Goal: Transaction & Acquisition: Purchase product/service

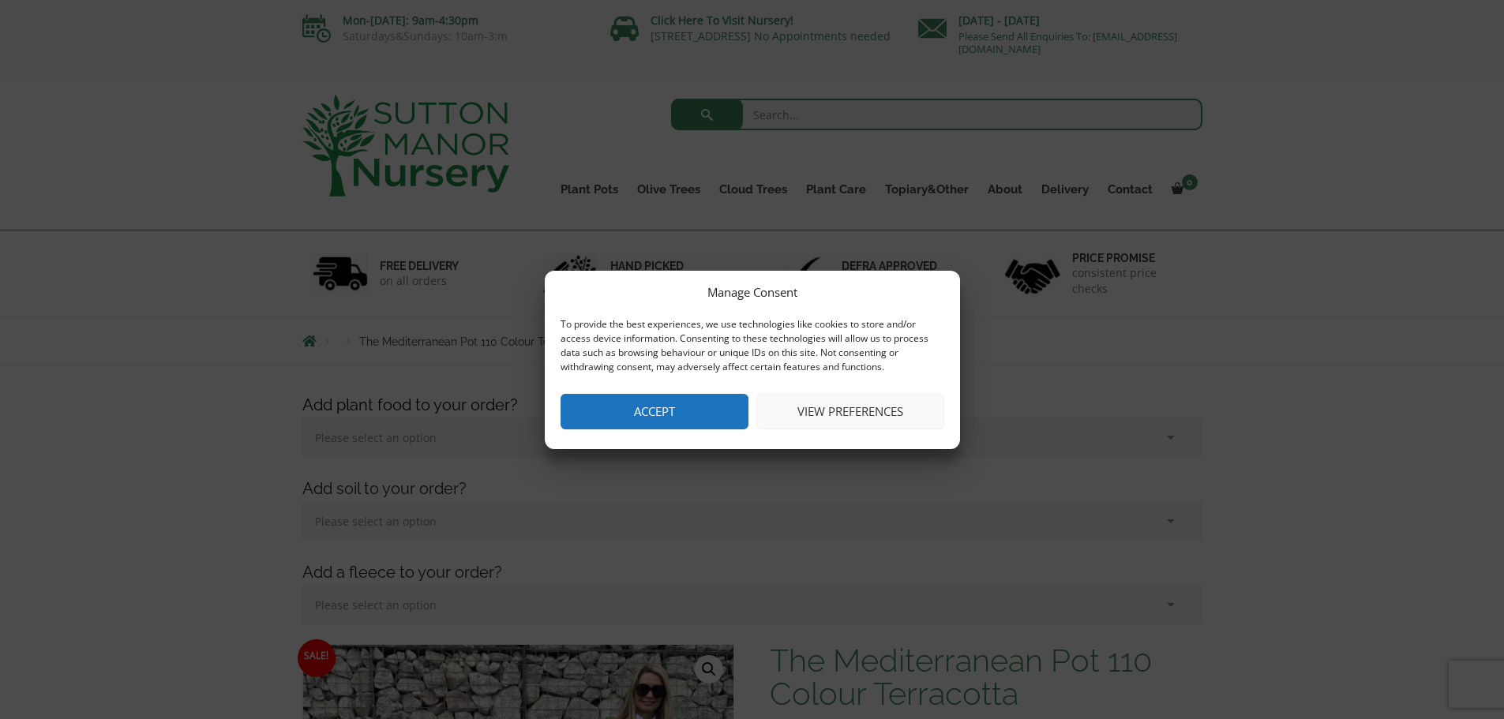
click at [692, 399] on button "Accept" at bounding box center [654, 412] width 188 height 36
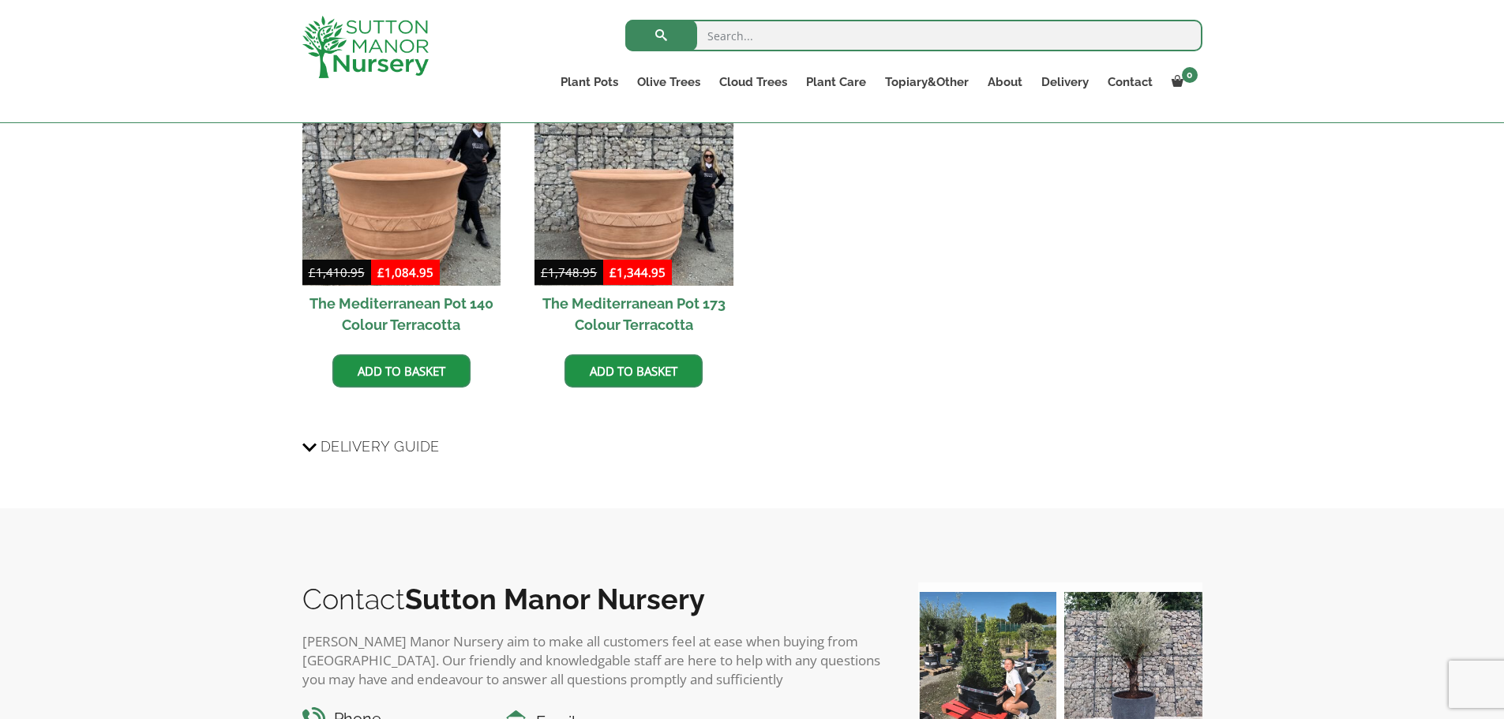
scroll to position [2210, 0]
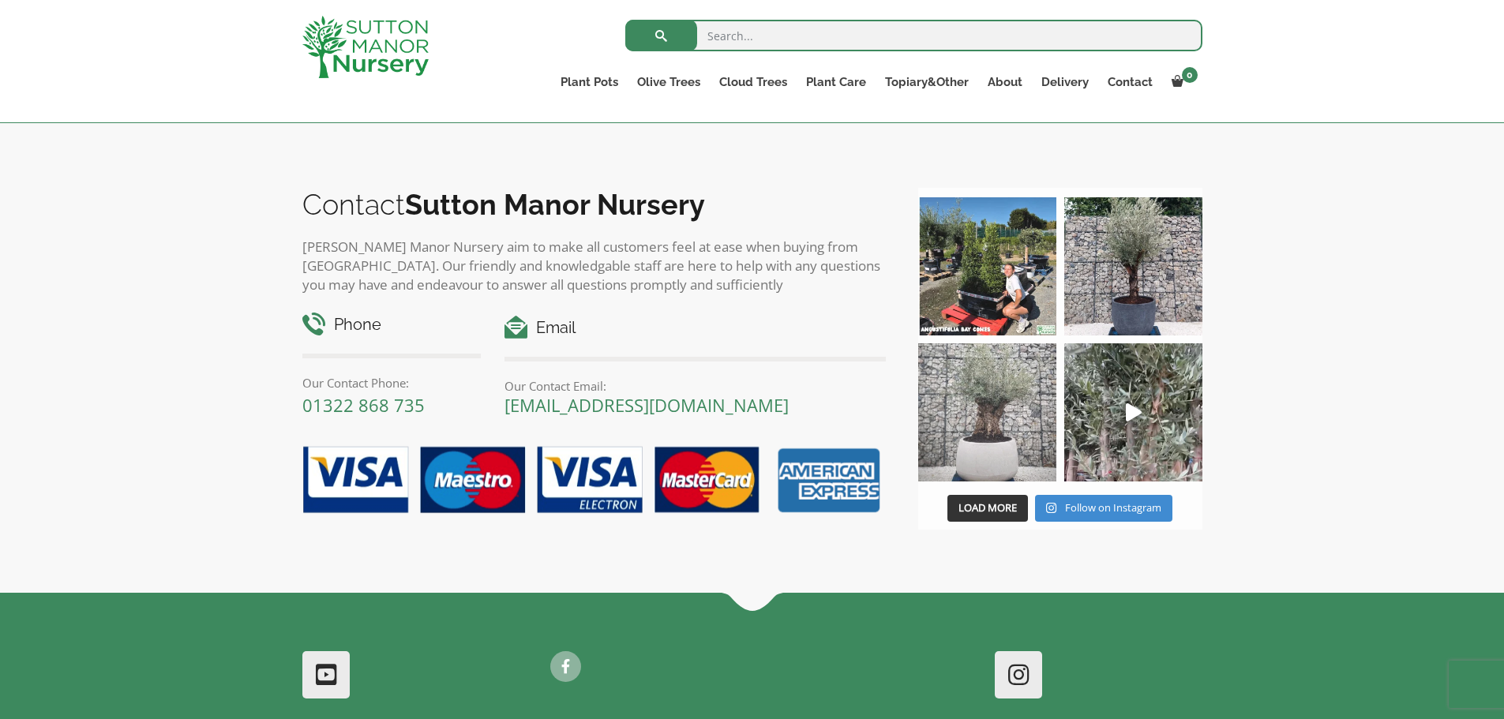
click at [991, 387] on img at bounding box center [987, 412] width 138 height 138
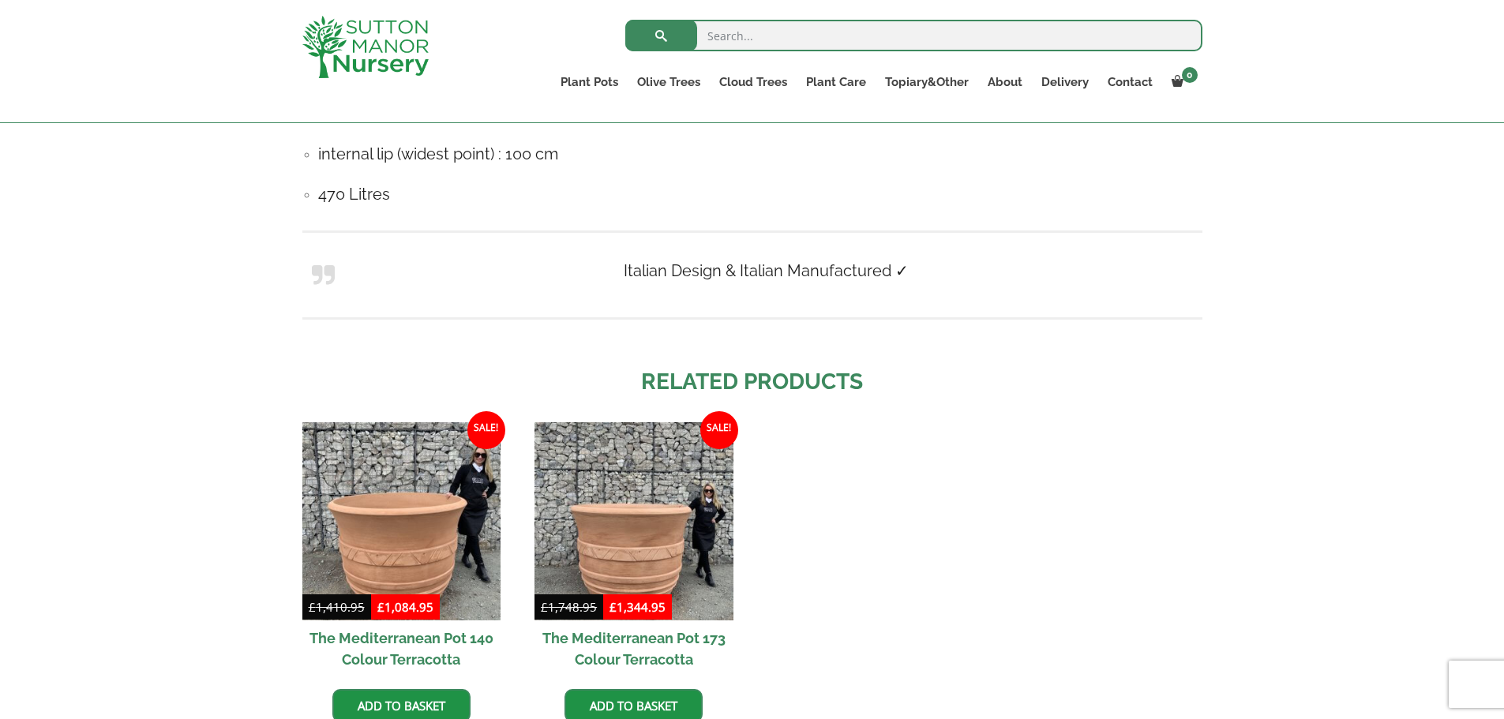
scroll to position [1263, 0]
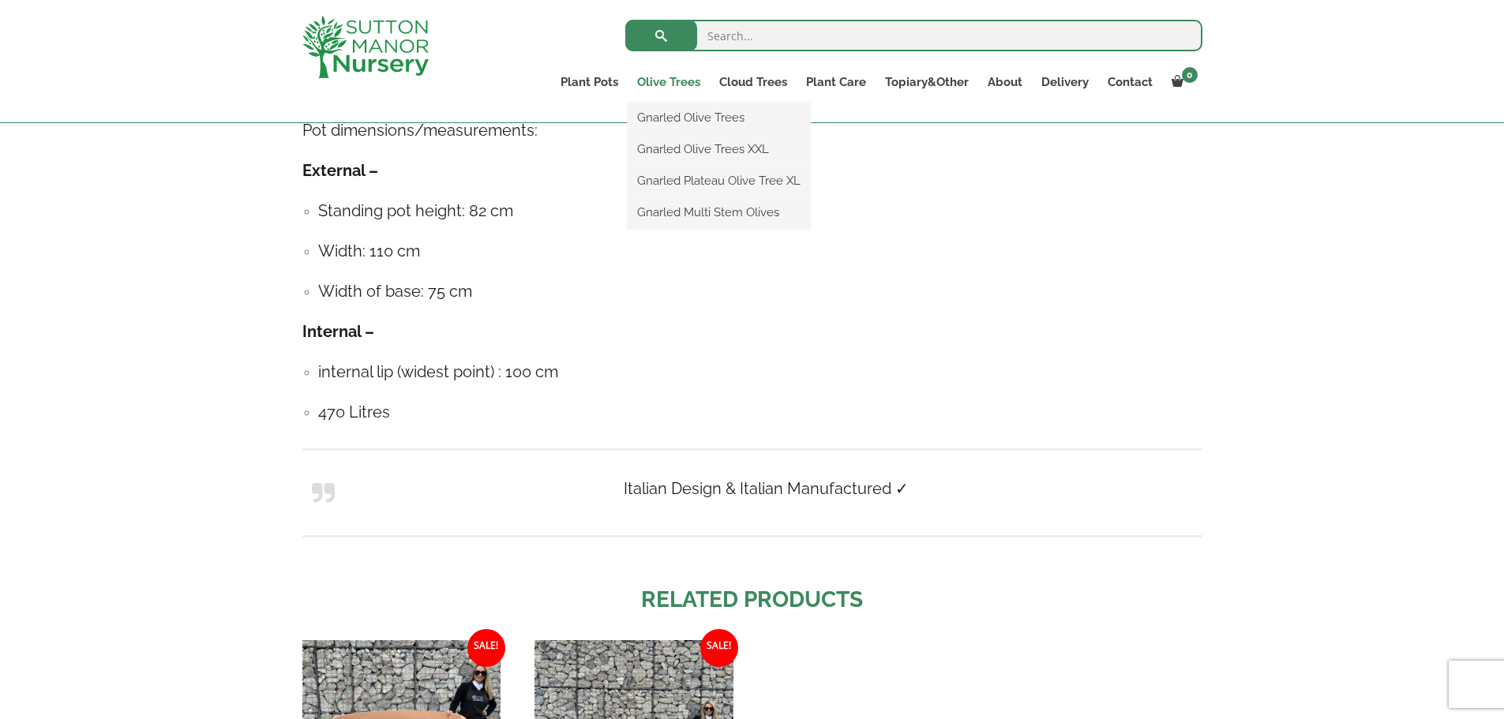
click at [673, 83] on link "Olive Trees" at bounding box center [669, 82] width 82 height 22
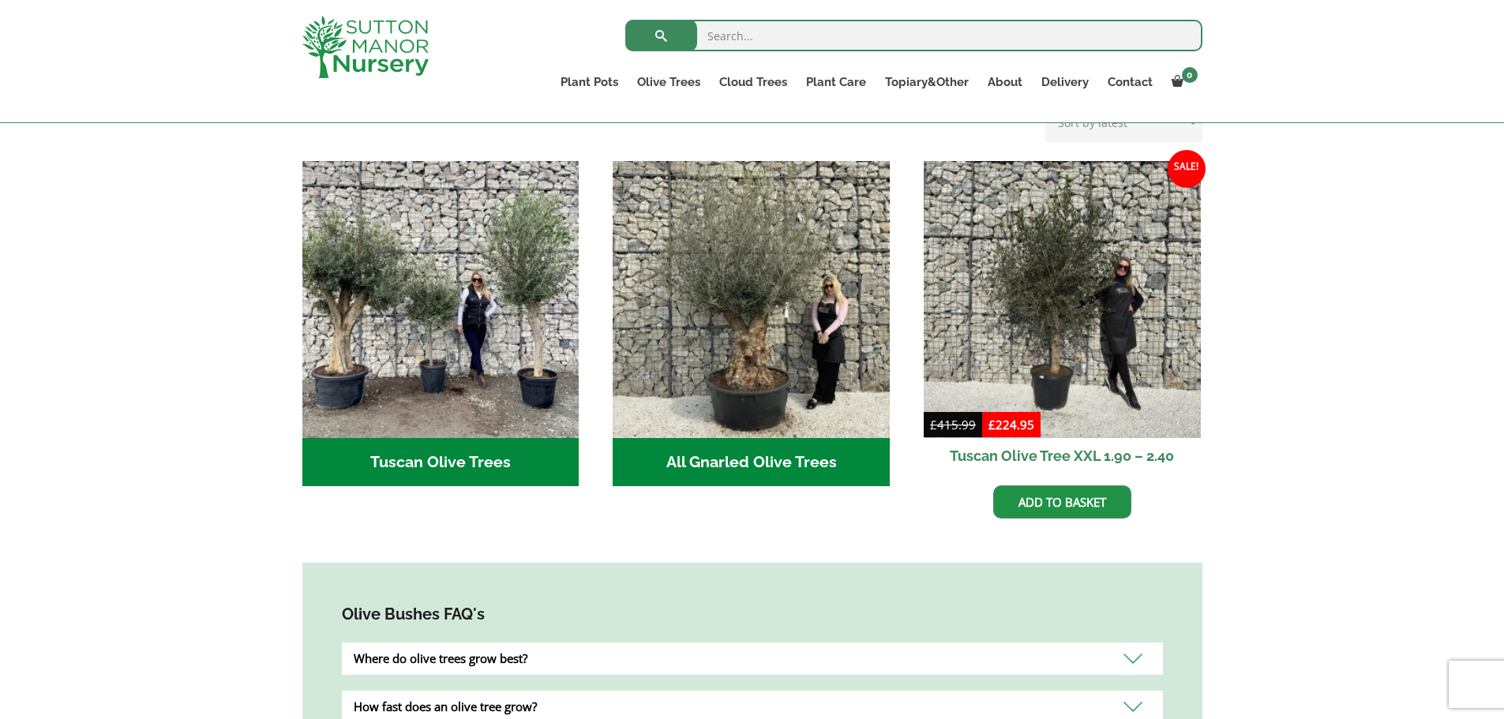
scroll to position [553, 0]
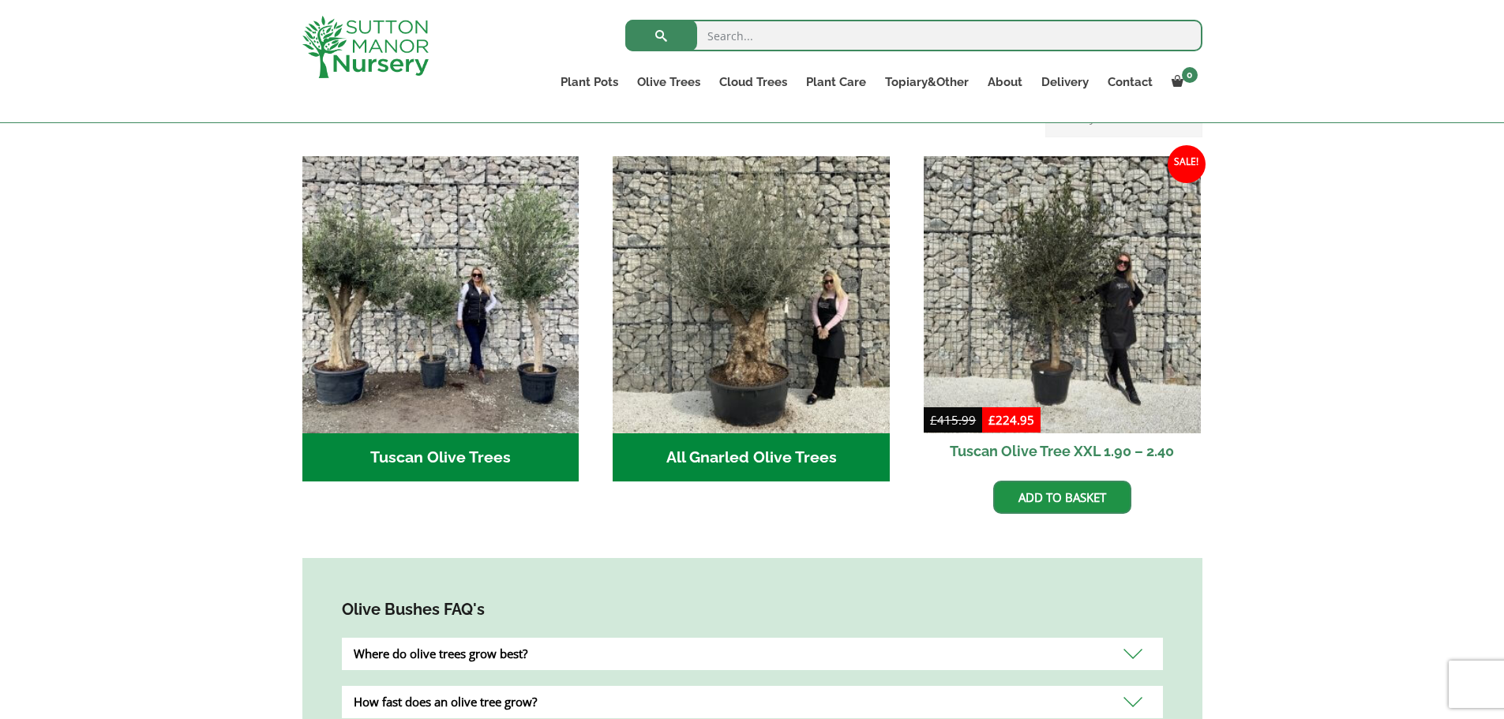
click at [459, 433] on h2 "Tuscan Olive Trees (8)" at bounding box center [440, 457] width 277 height 49
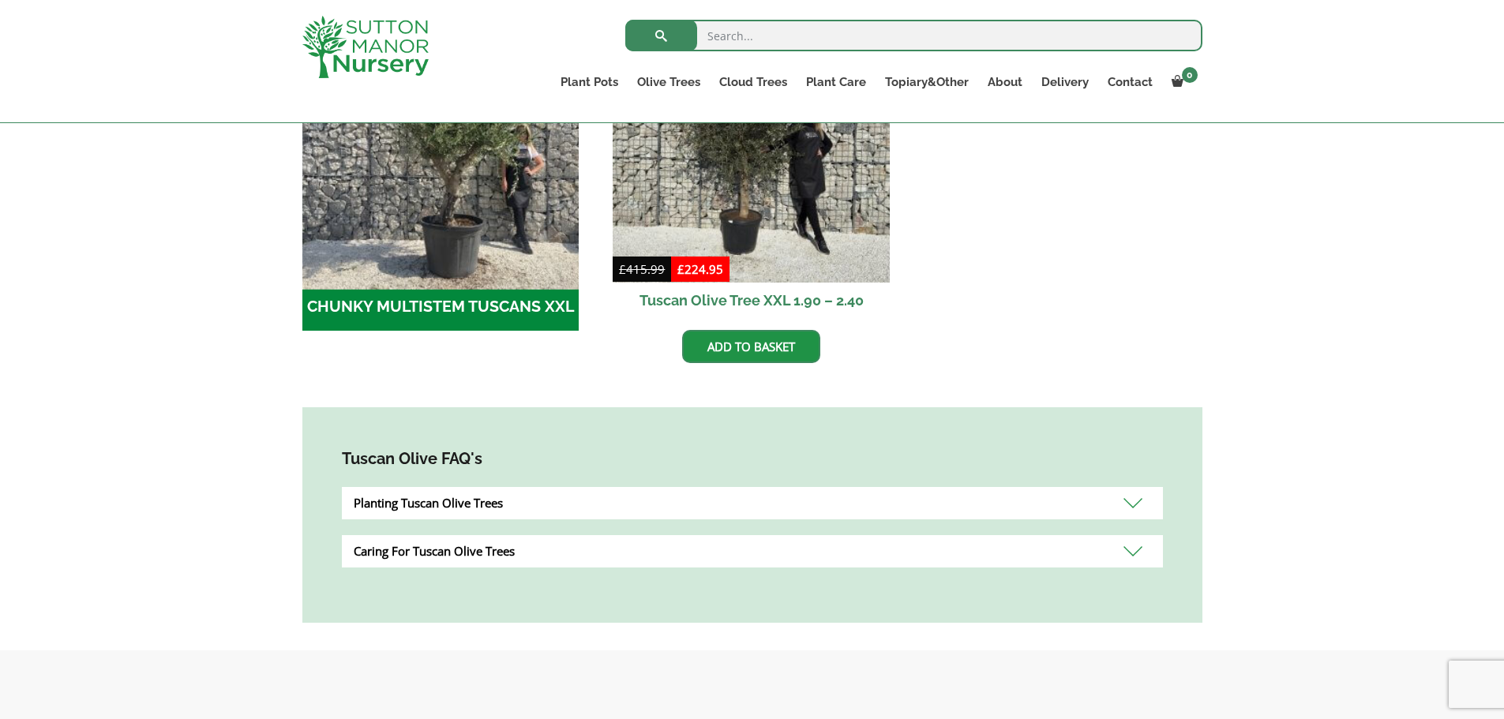
scroll to position [868, 0]
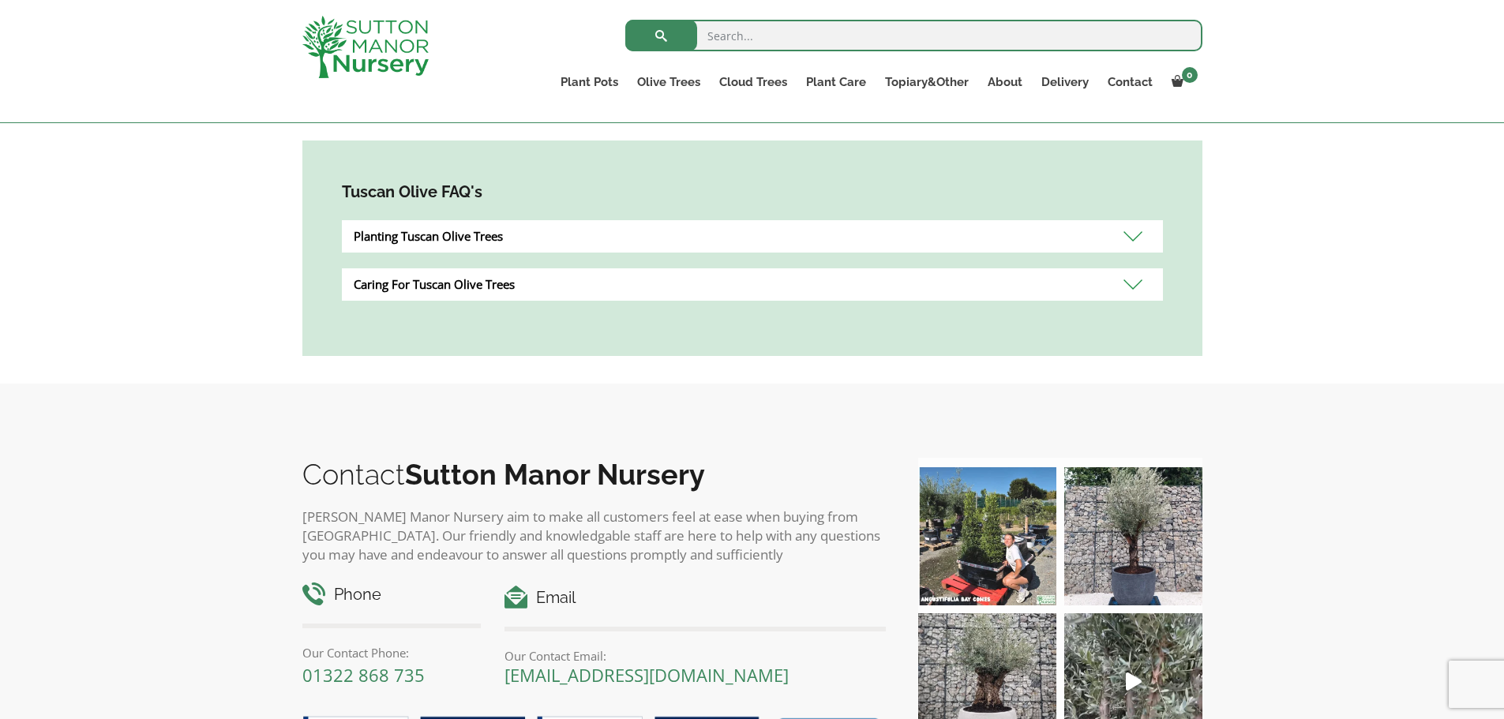
click at [1135, 235] on div "Planting Tuscan Olive Trees" at bounding box center [752, 236] width 821 height 32
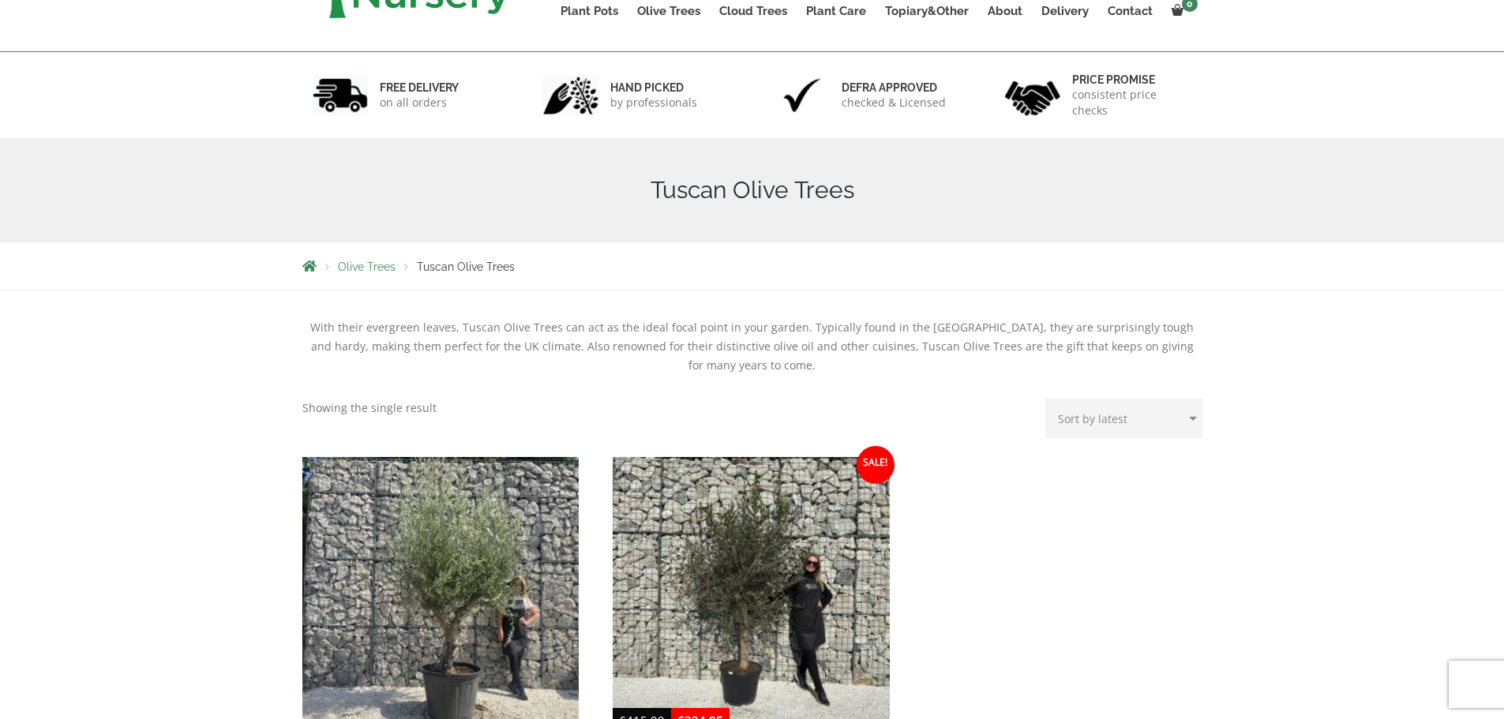
scroll to position [287, 0]
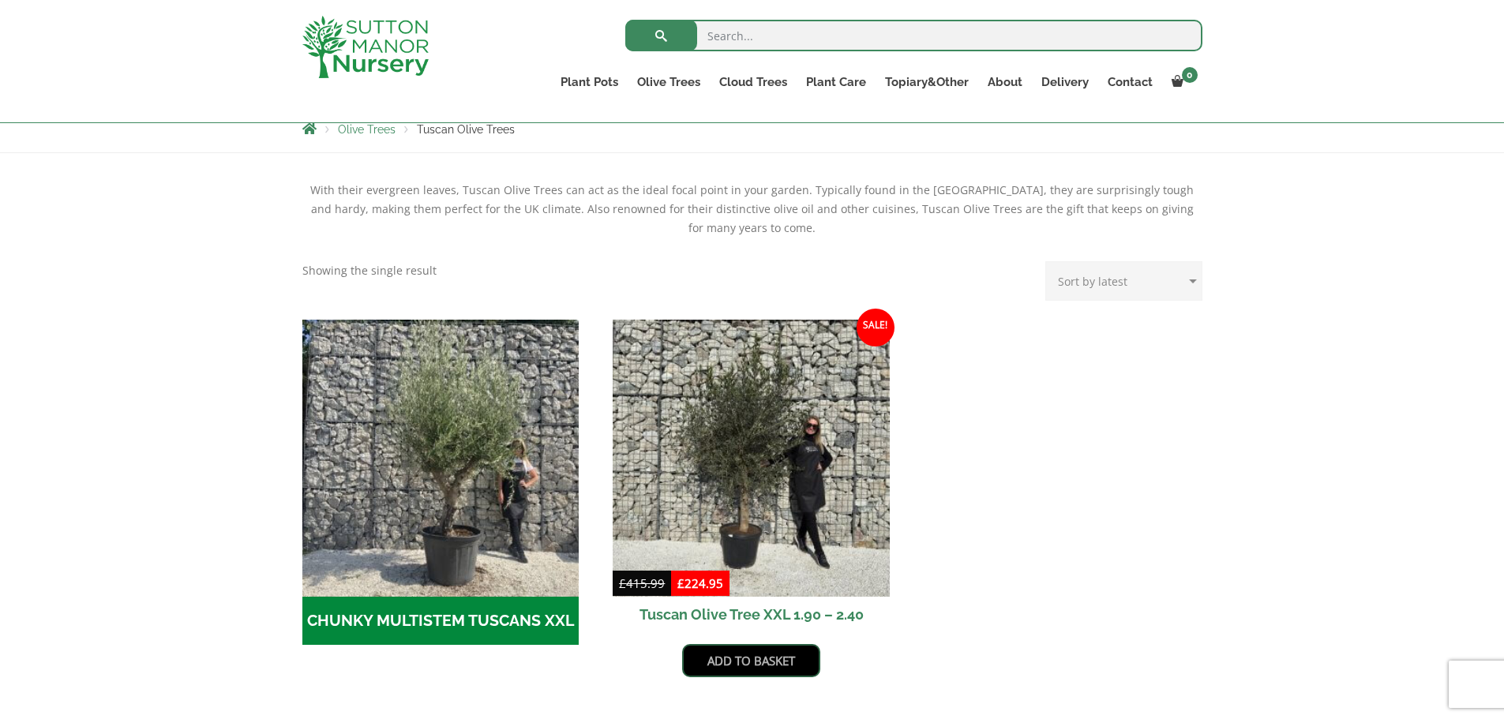
click at [759, 662] on link "Add to basket" at bounding box center [751, 660] width 138 height 33
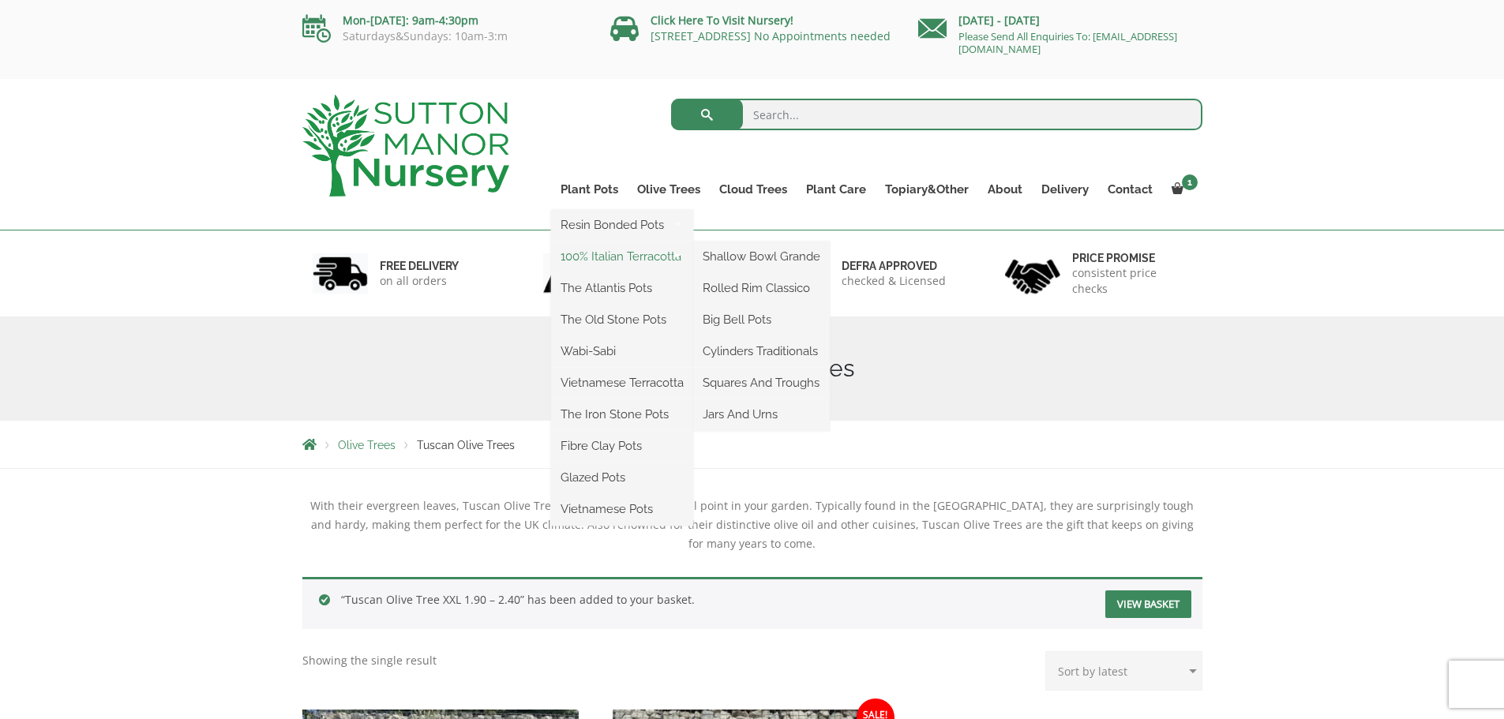
click at [634, 253] on link "100% Italian Terracotta" at bounding box center [622, 257] width 142 height 24
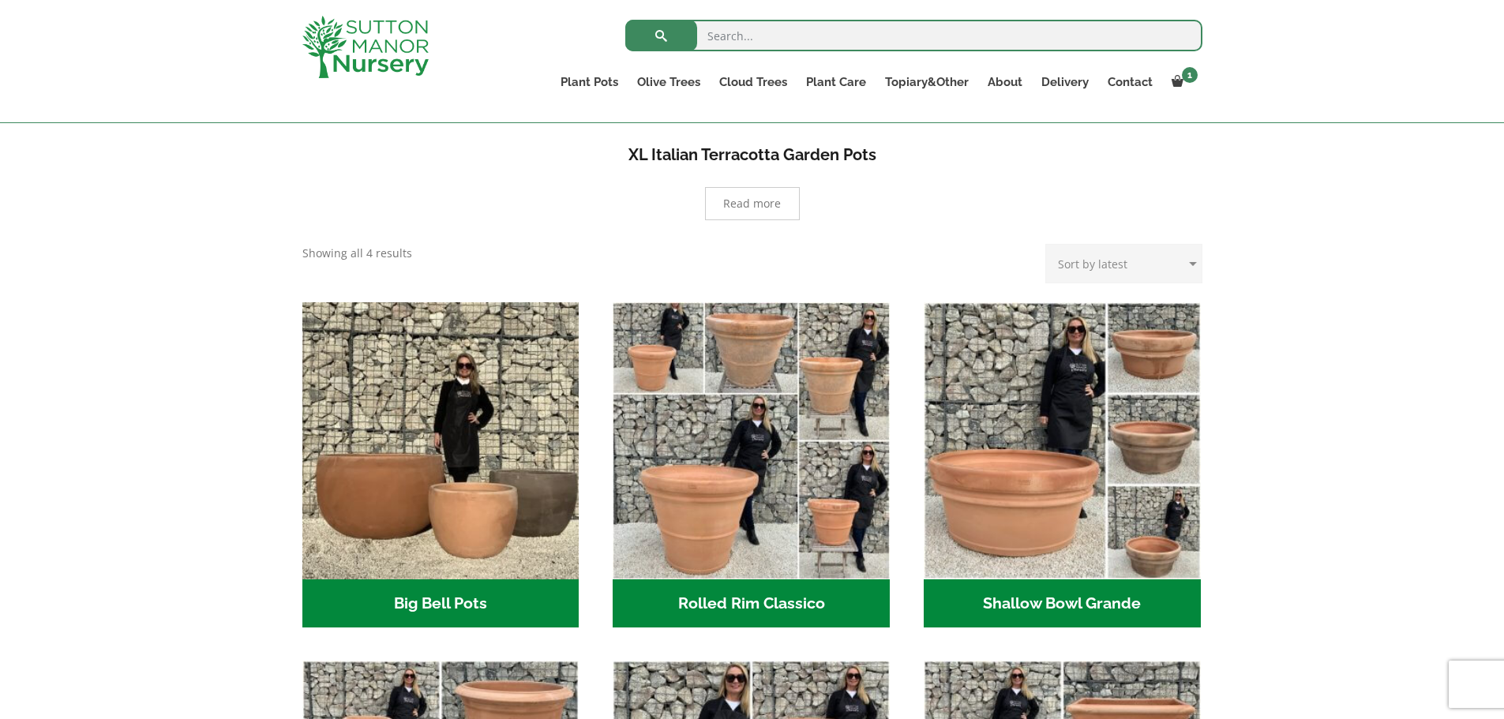
scroll to position [316, 0]
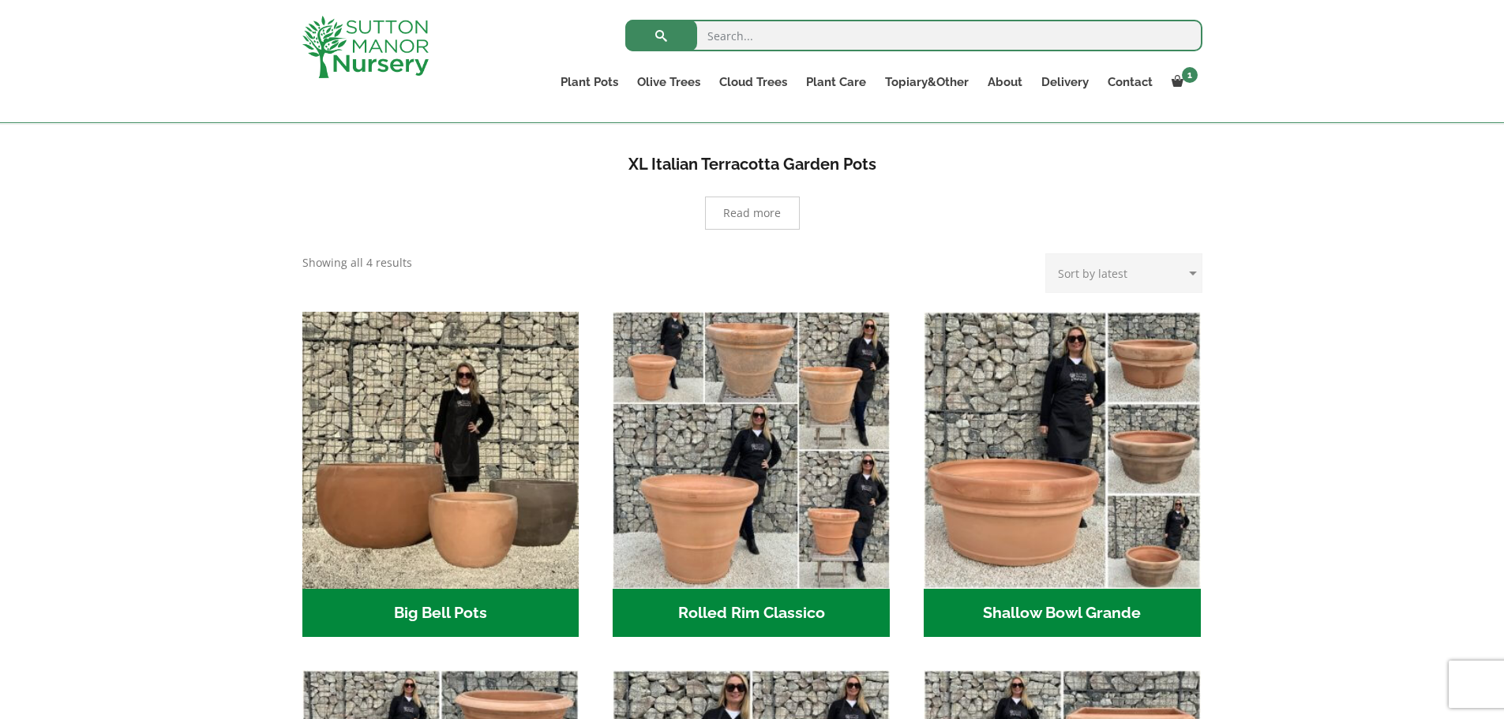
click at [437, 609] on h2 "Big Bell Pots (10)" at bounding box center [440, 613] width 277 height 49
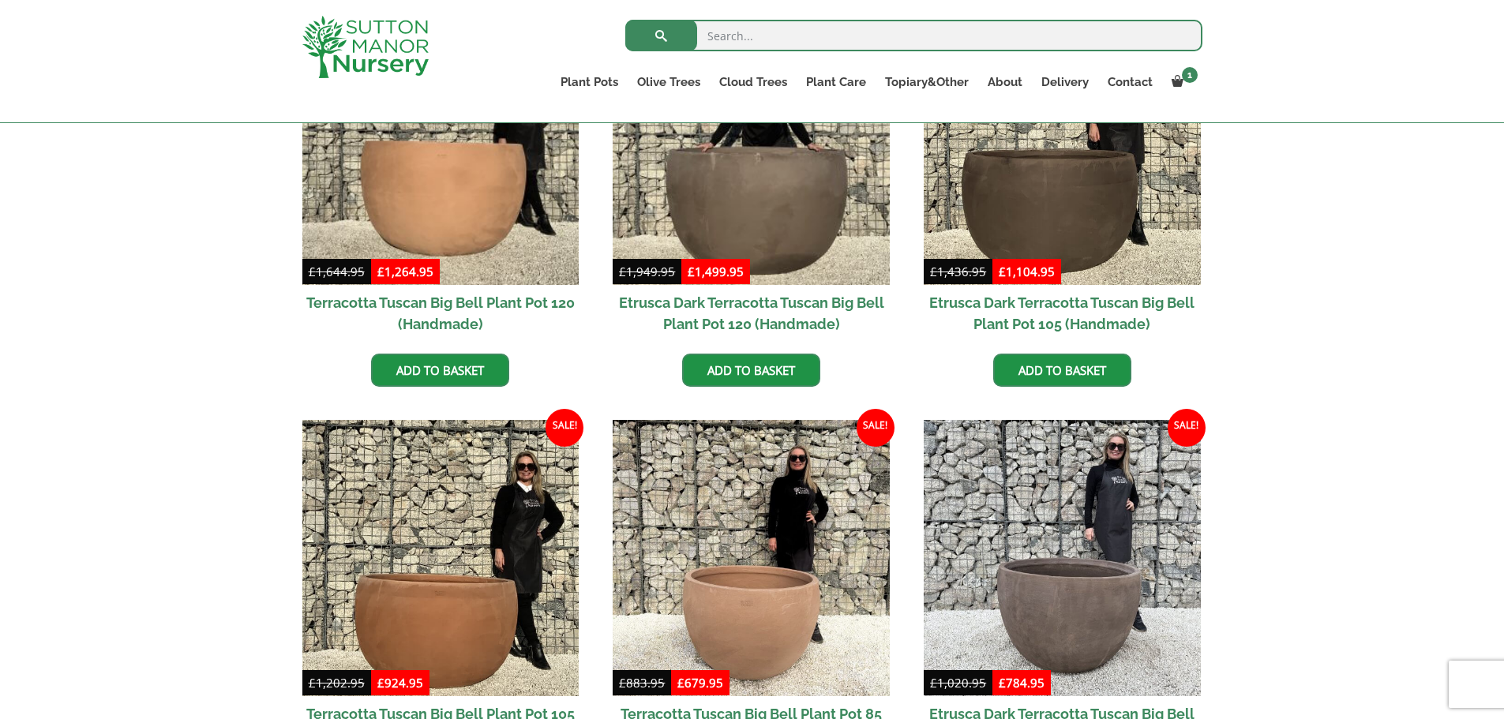
scroll to position [316, 0]
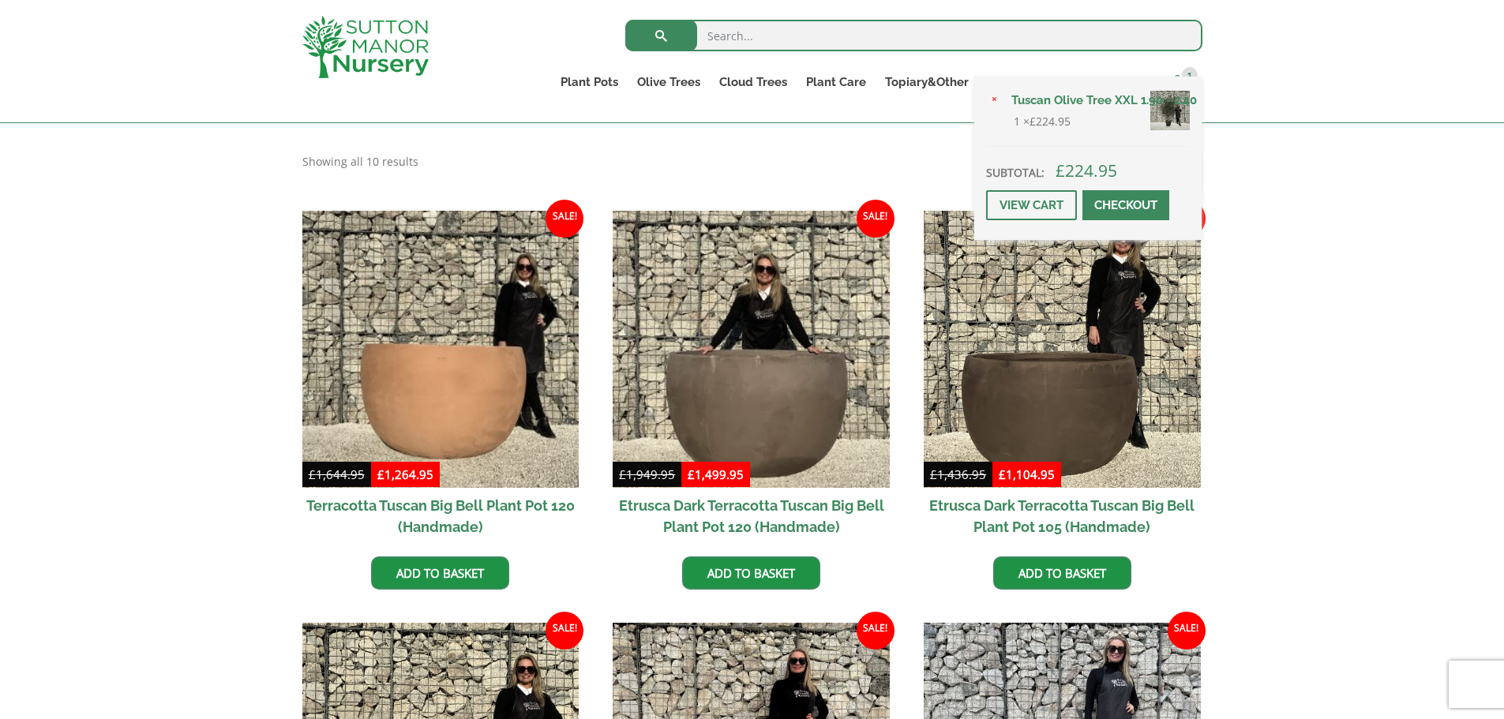
click at [1192, 72] on span "1" at bounding box center [1190, 75] width 16 height 16
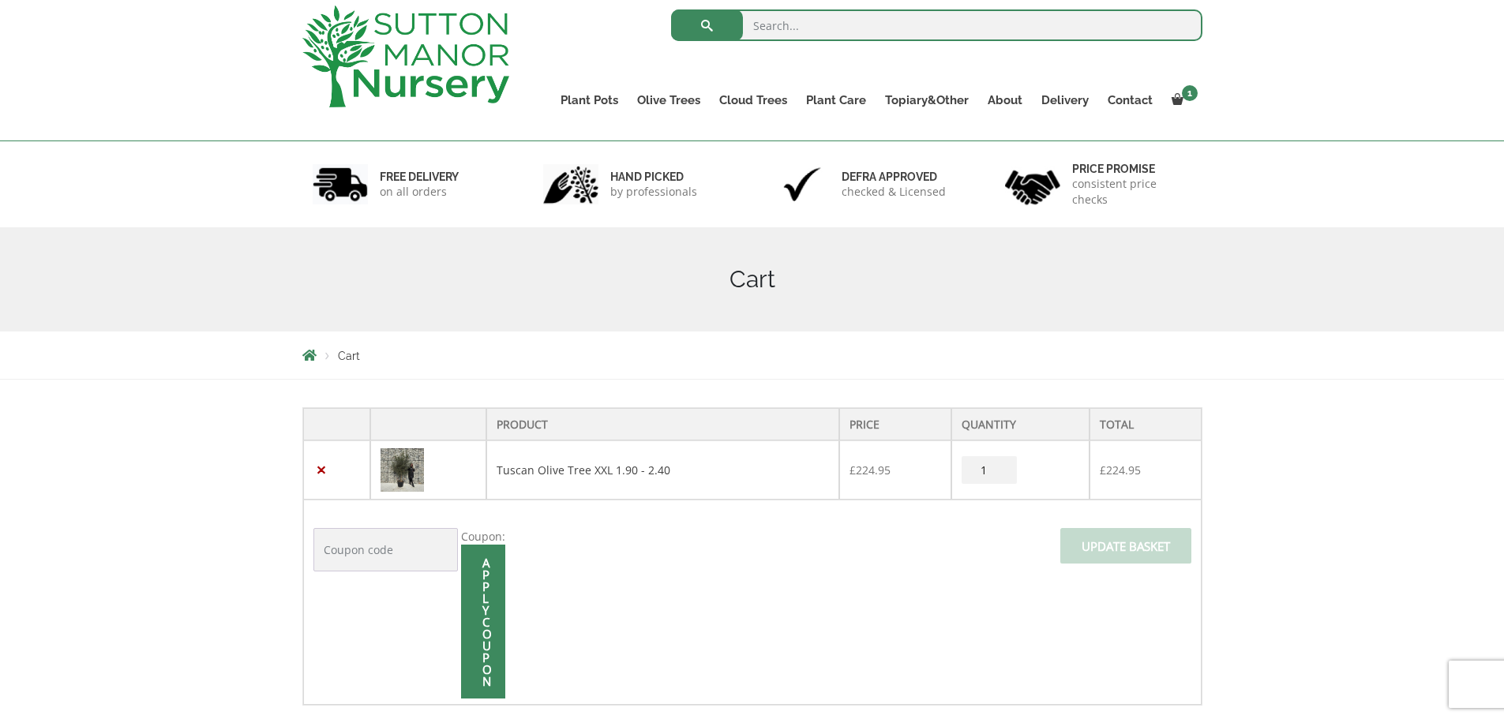
scroll to position [237, 0]
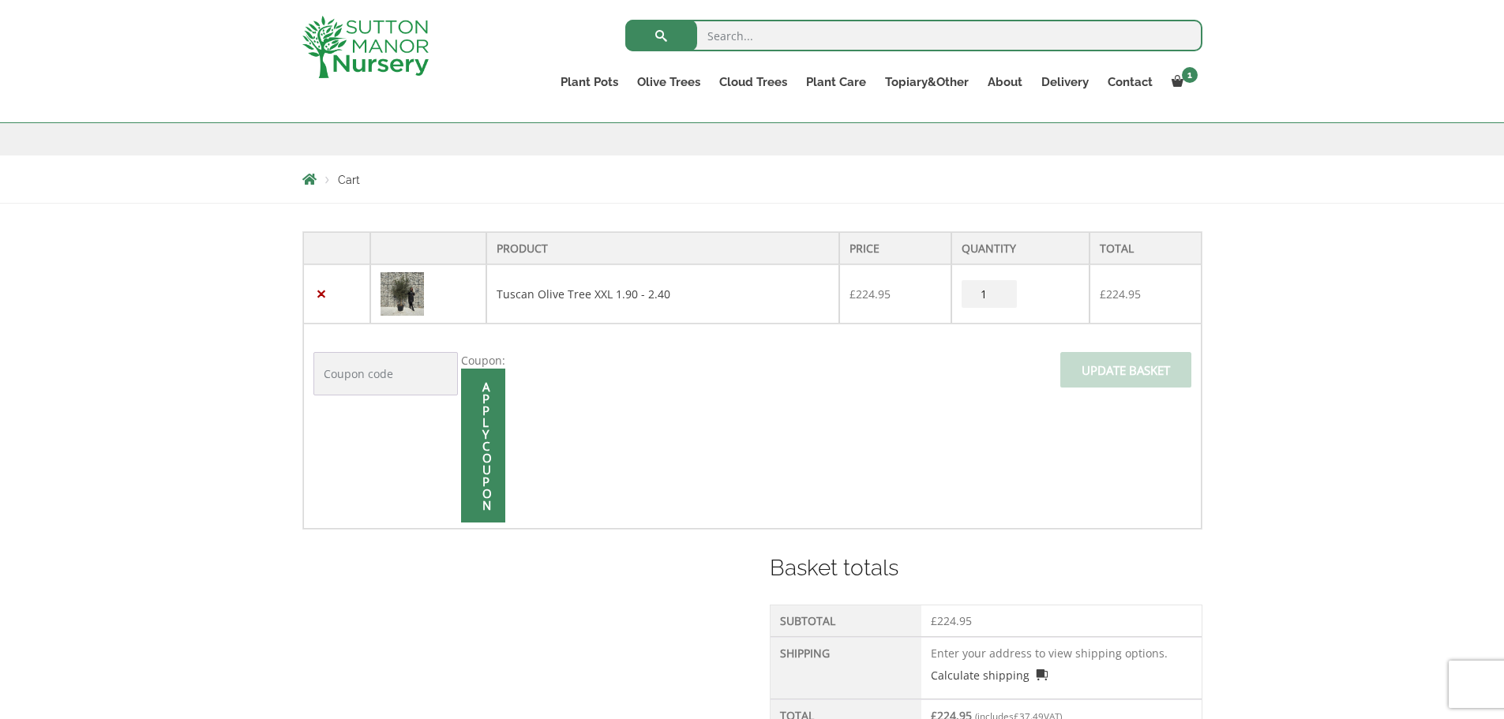
click at [414, 290] on img at bounding box center [401, 293] width 43 height 43
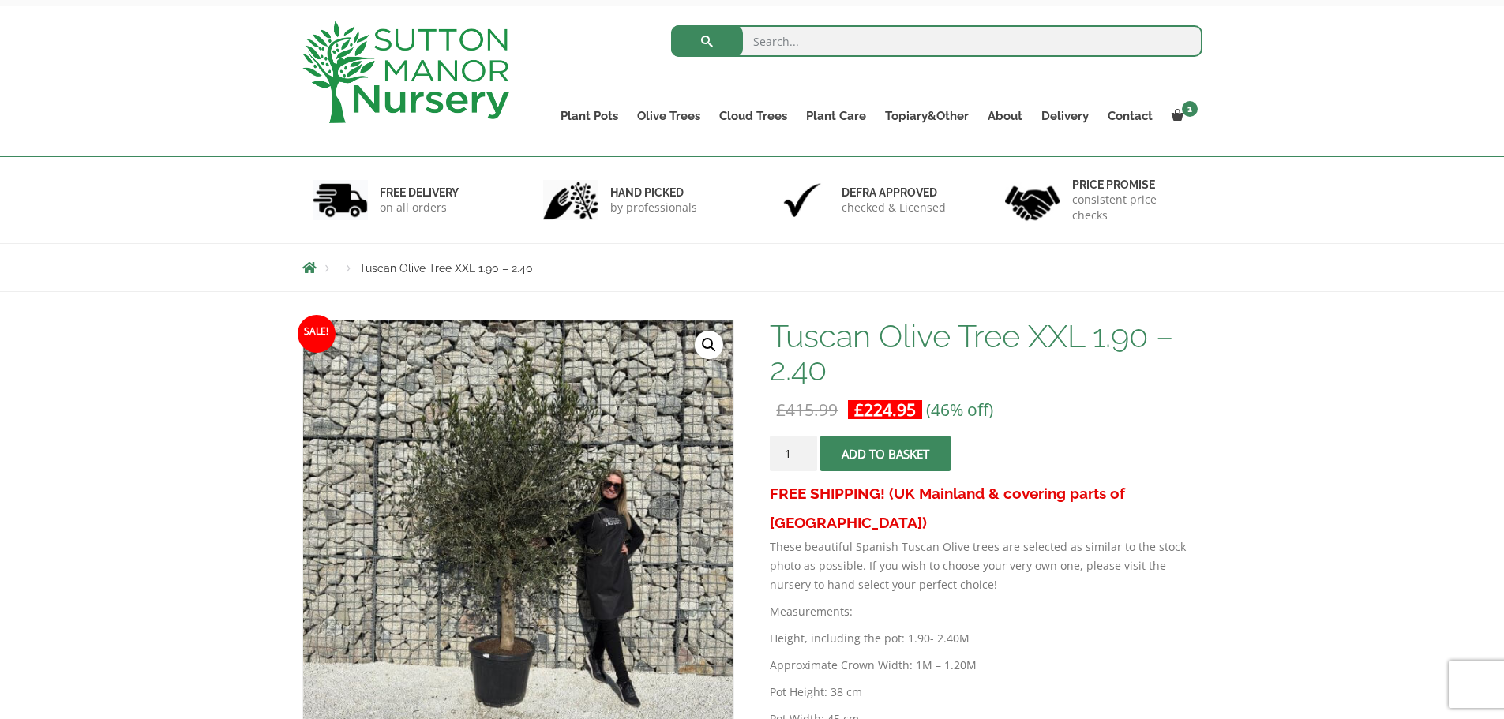
scroll to position [158, 0]
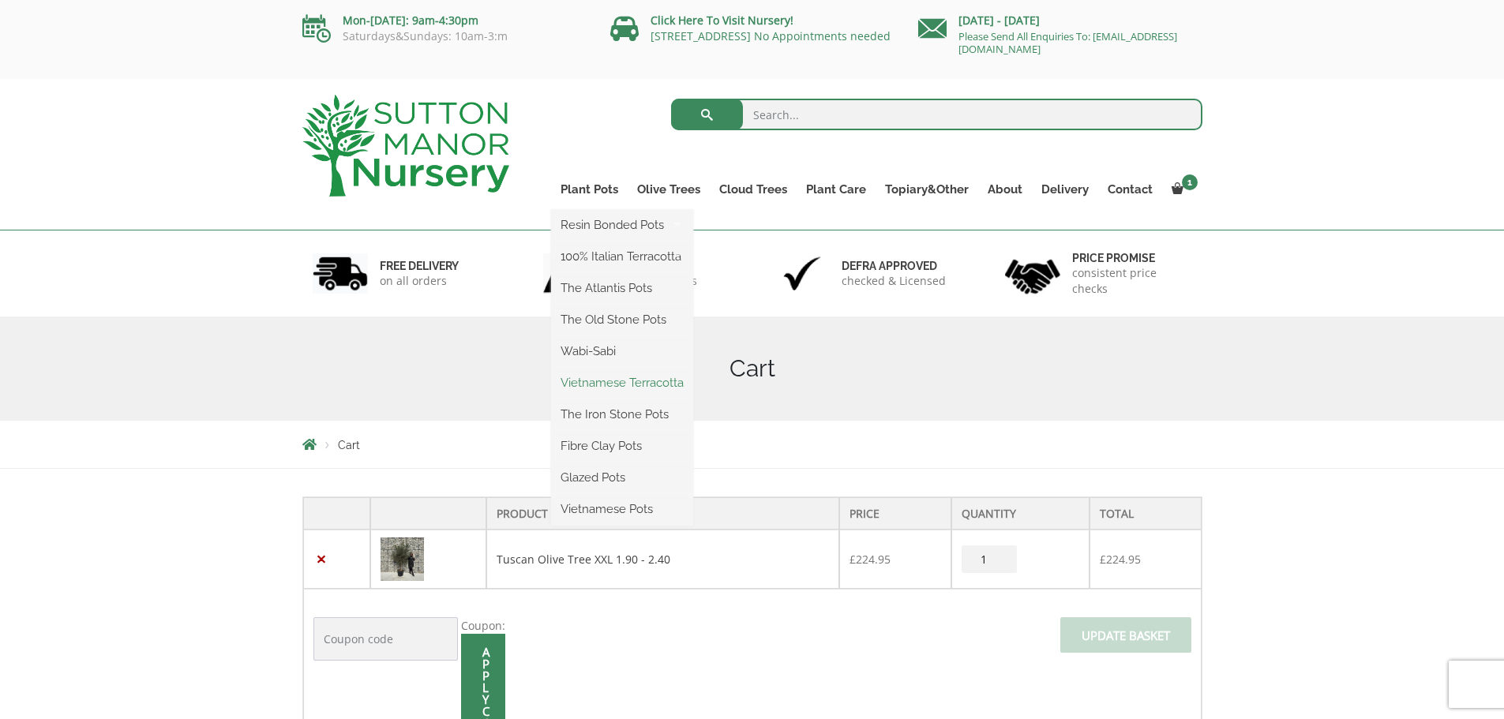
click at [647, 379] on link "Vietnamese Terracotta" at bounding box center [622, 383] width 142 height 24
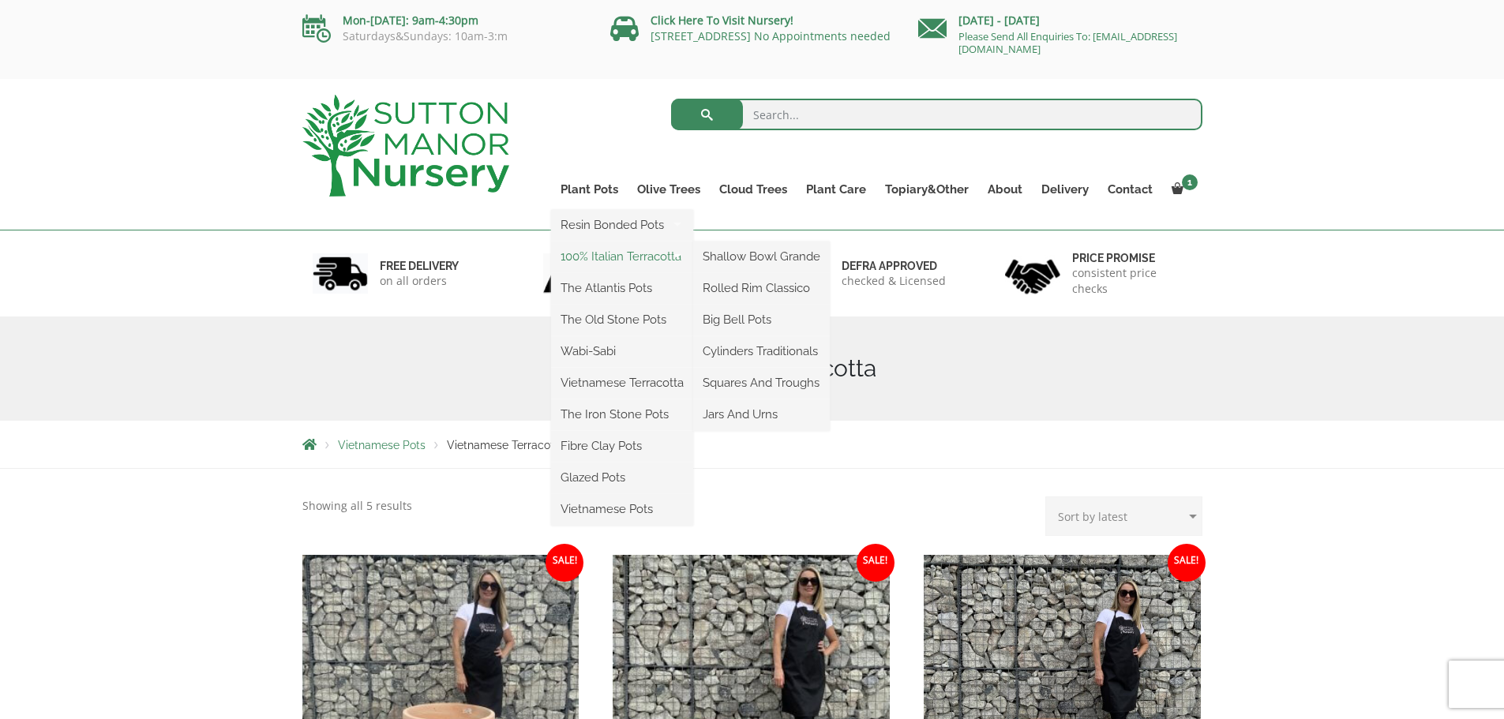
click at [640, 253] on link "100% Italian Terracotta" at bounding box center [622, 257] width 142 height 24
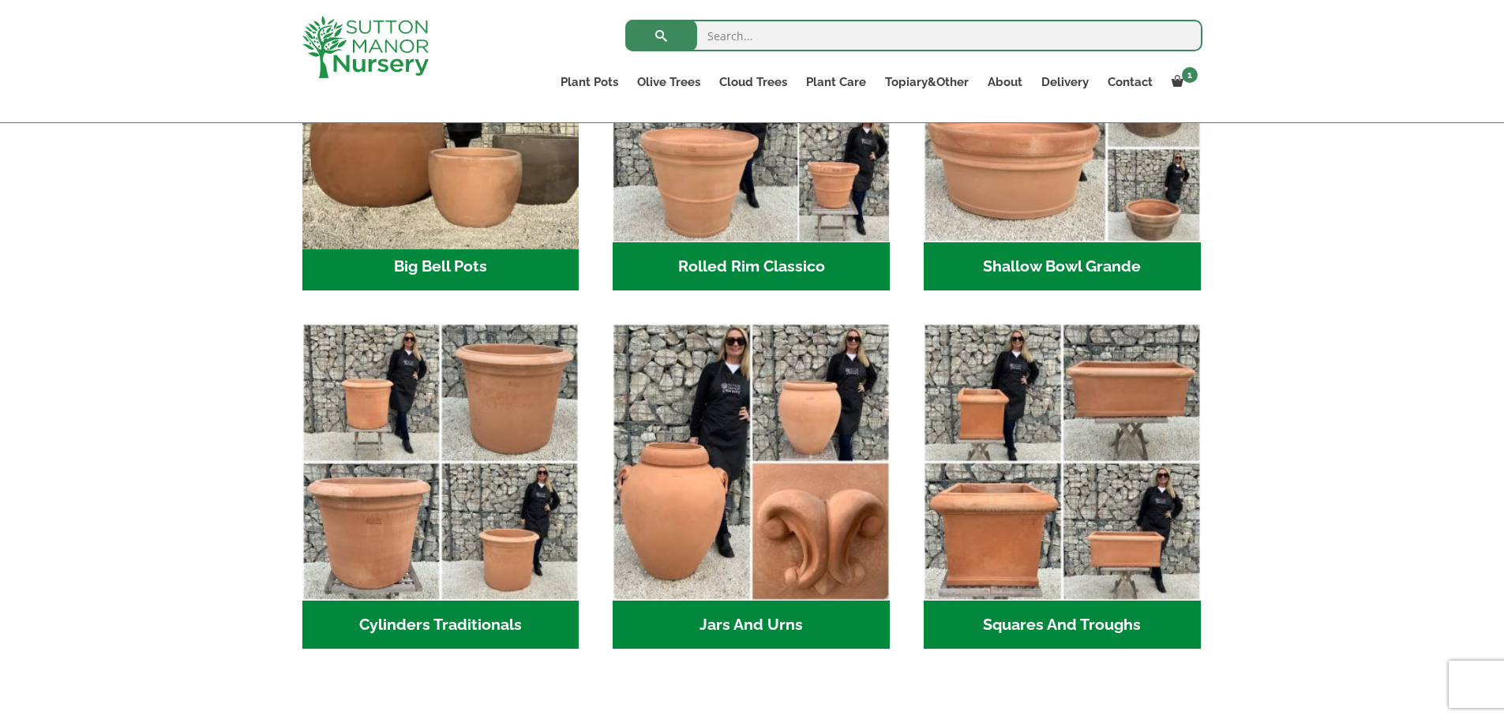
scroll to position [710, 0]
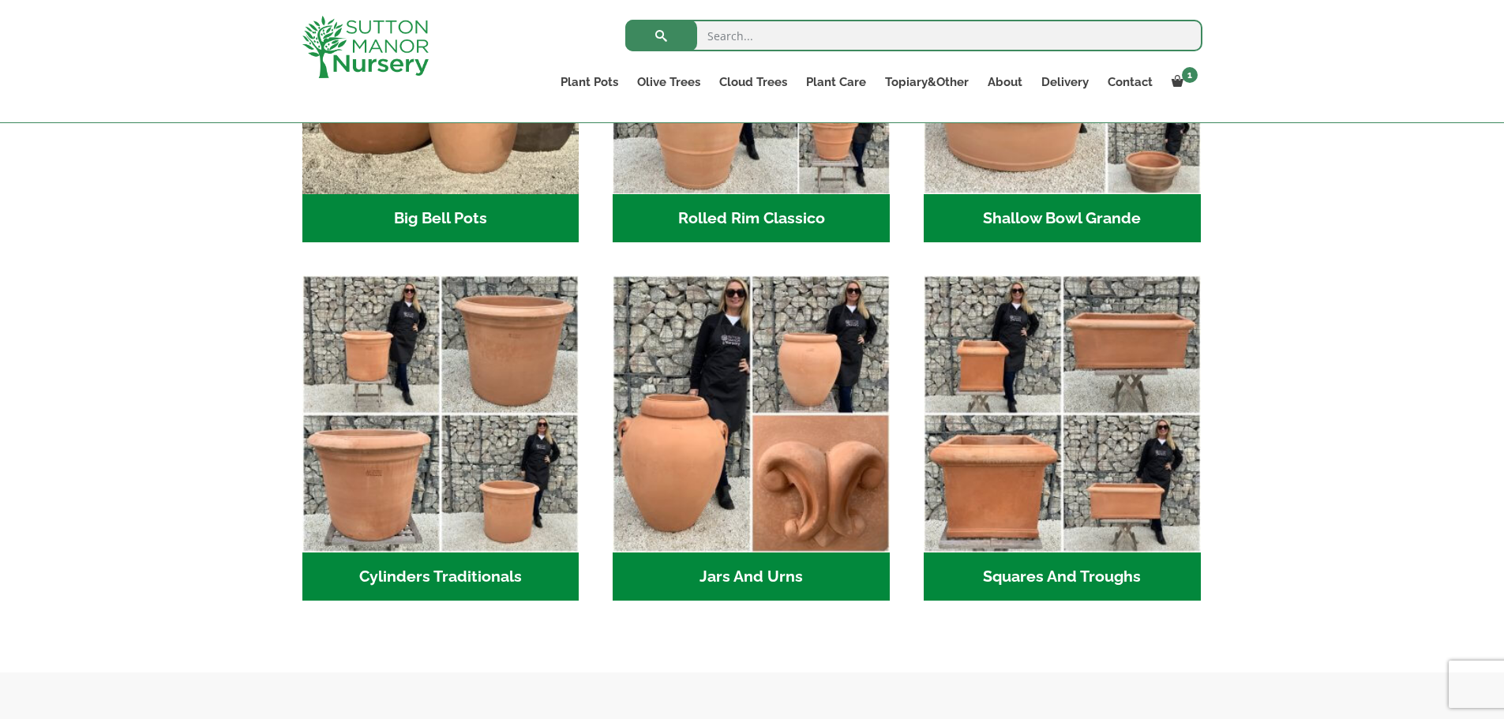
click at [1074, 571] on h2 "Squares And Troughs (2)" at bounding box center [1062, 577] width 277 height 49
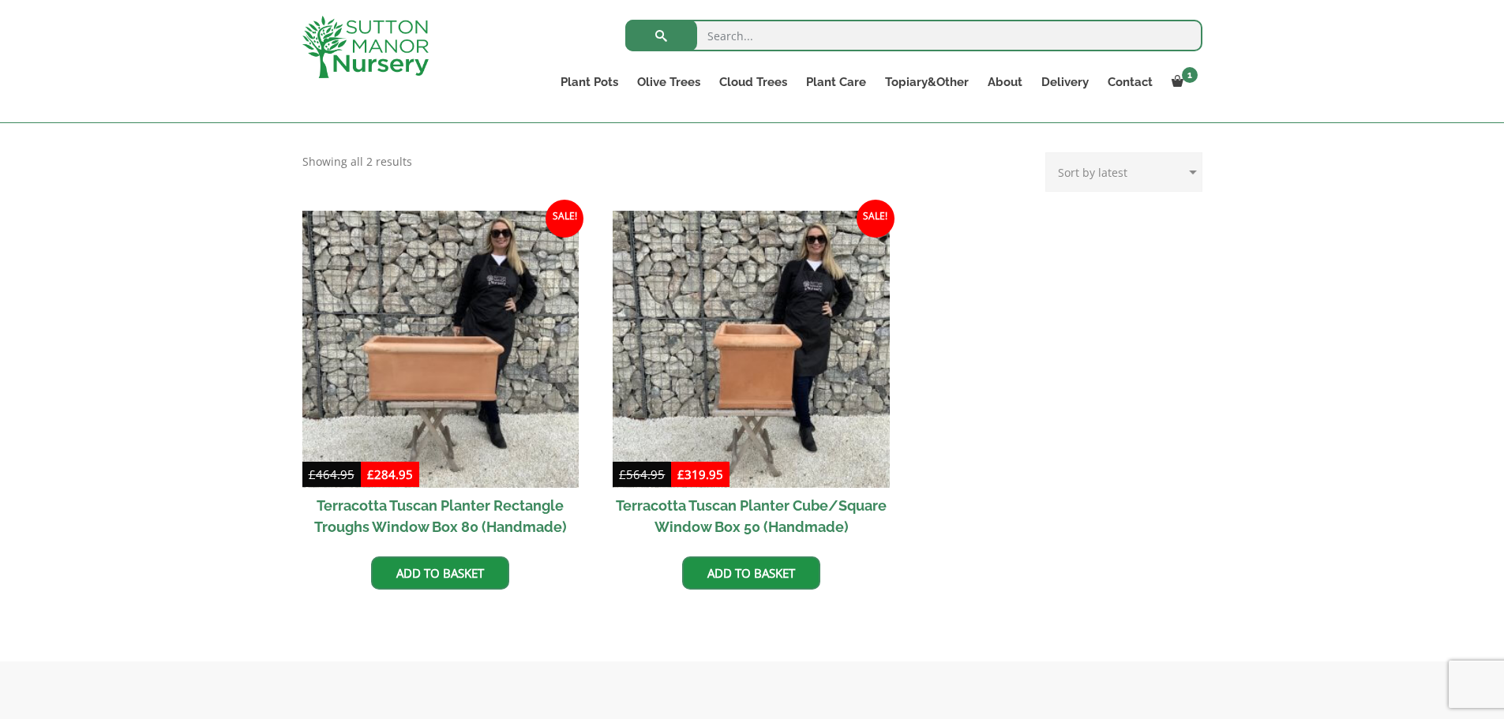
scroll to position [316, 0]
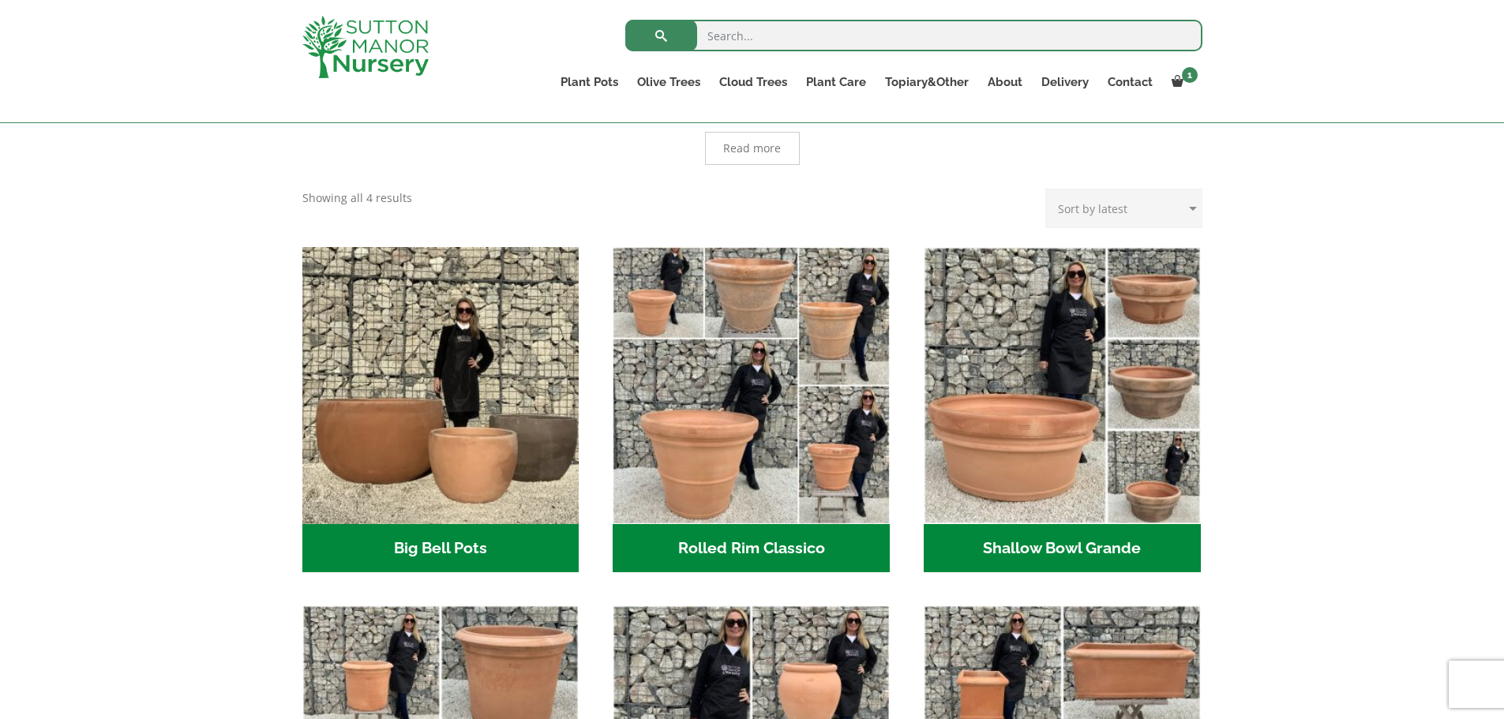
scroll to position [237, 0]
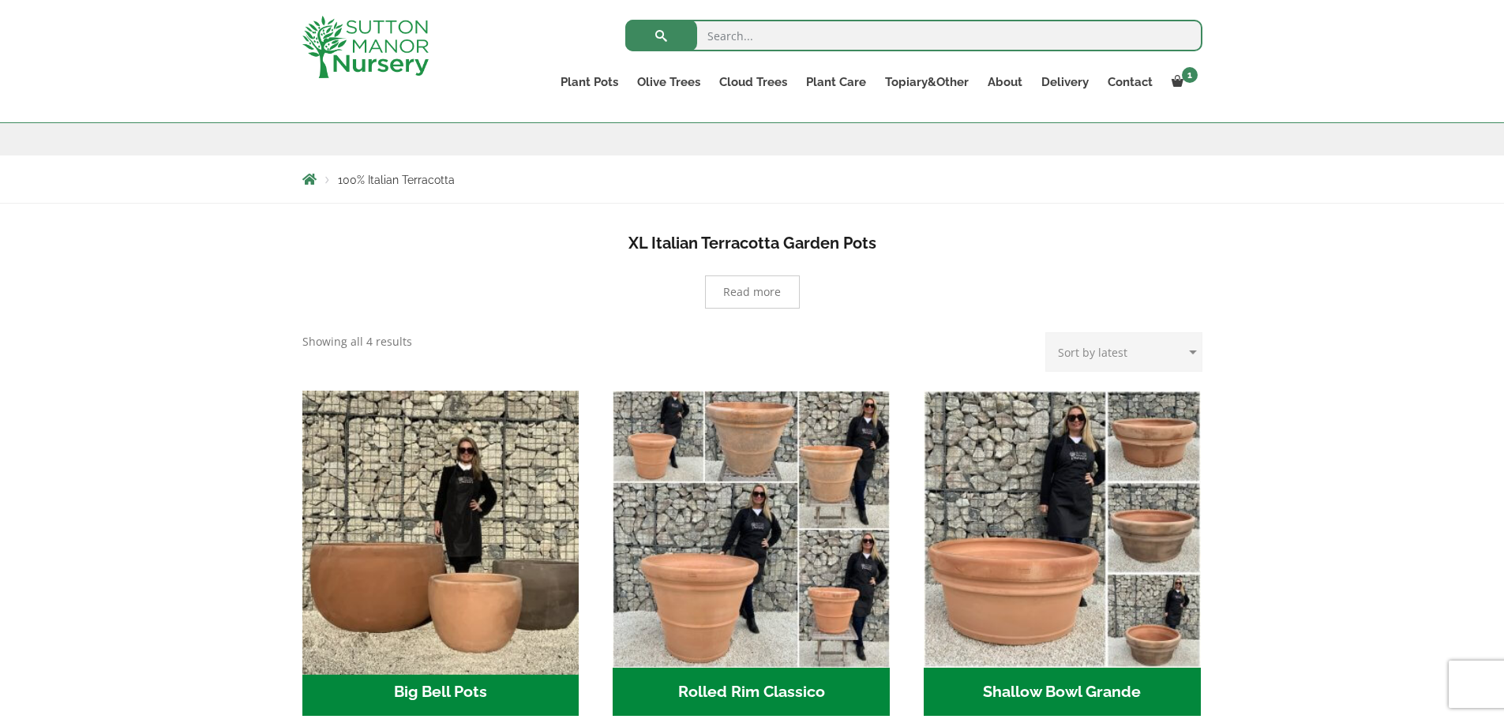
click at [511, 573] on img "Visit product category Big Bell Pots" at bounding box center [440, 529] width 290 height 290
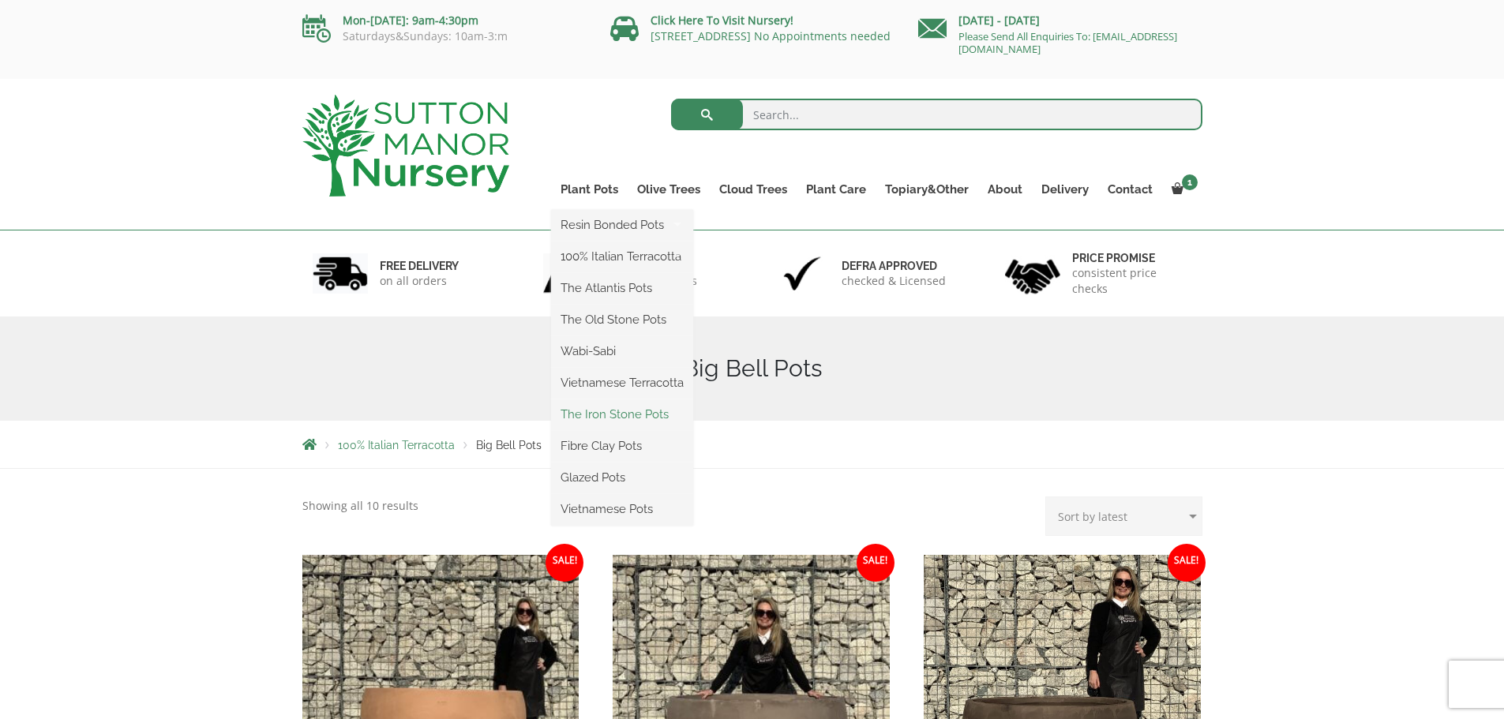
click at [625, 413] on link "The Iron Stone Pots" at bounding box center [622, 415] width 142 height 24
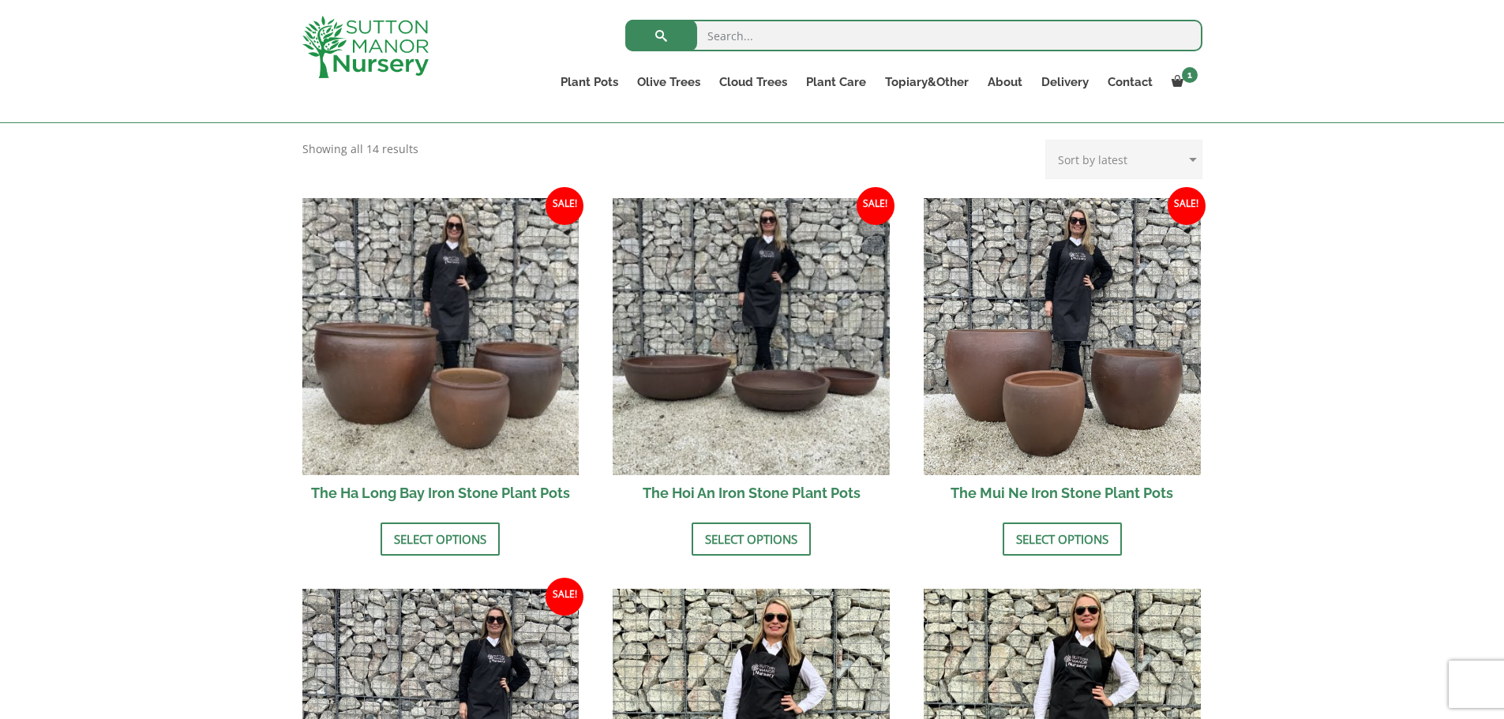
scroll to position [474, 0]
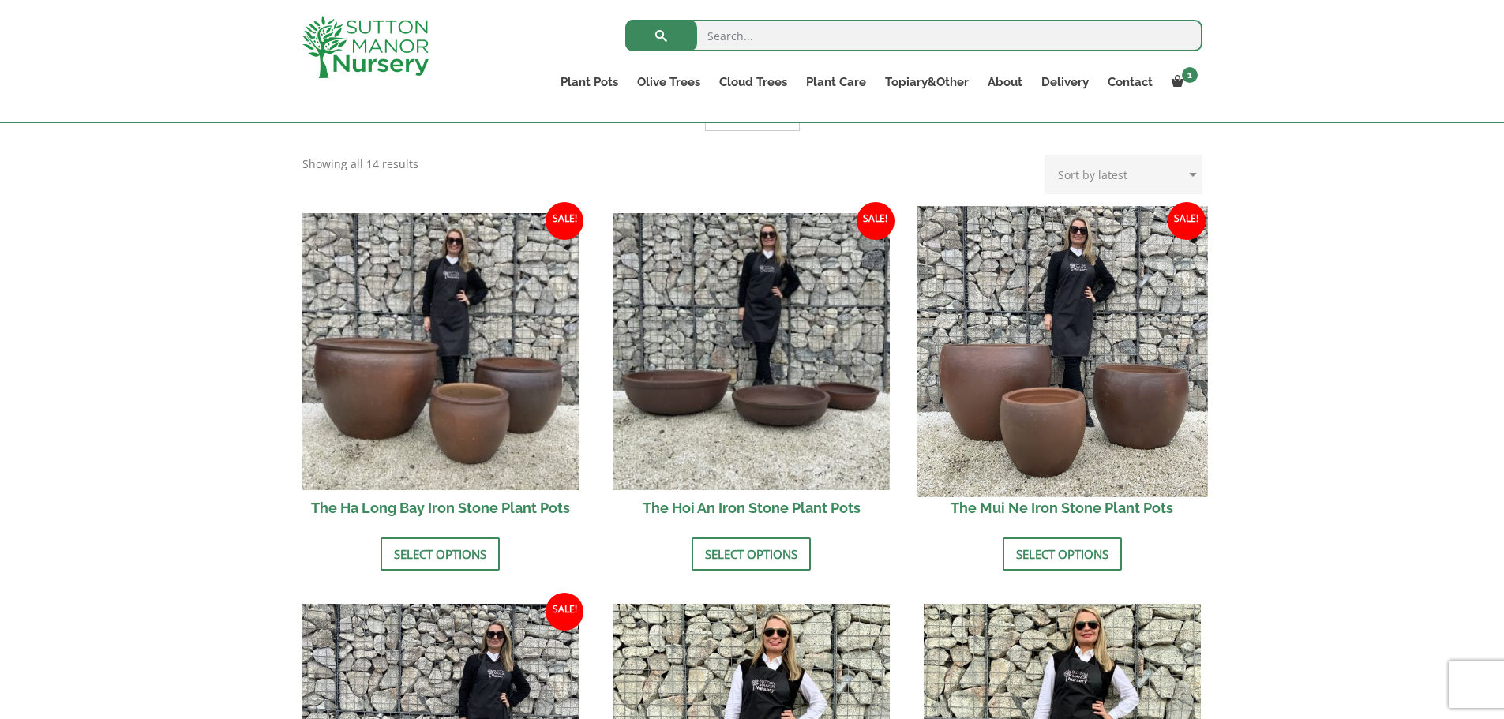
click at [1082, 373] on img at bounding box center [1061, 351] width 290 height 290
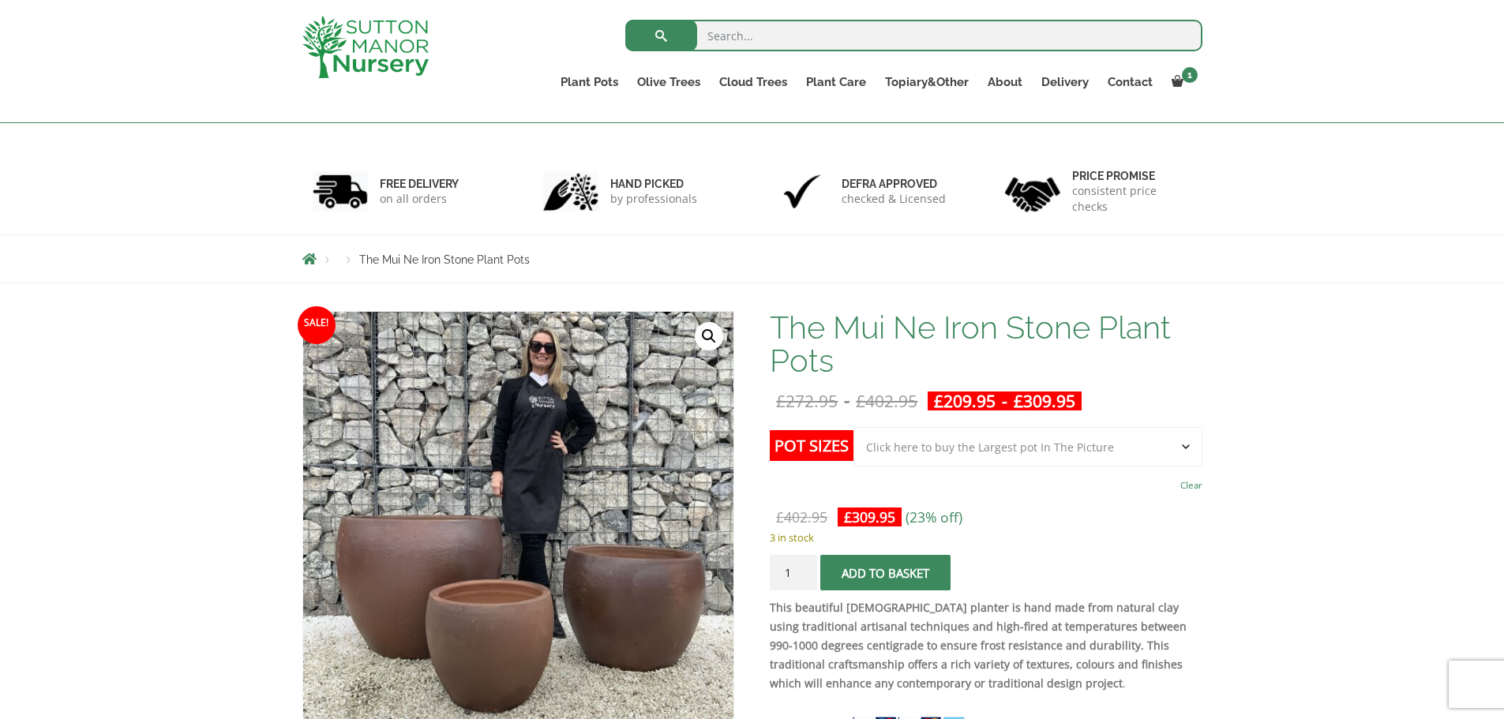
scroll to position [158, 0]
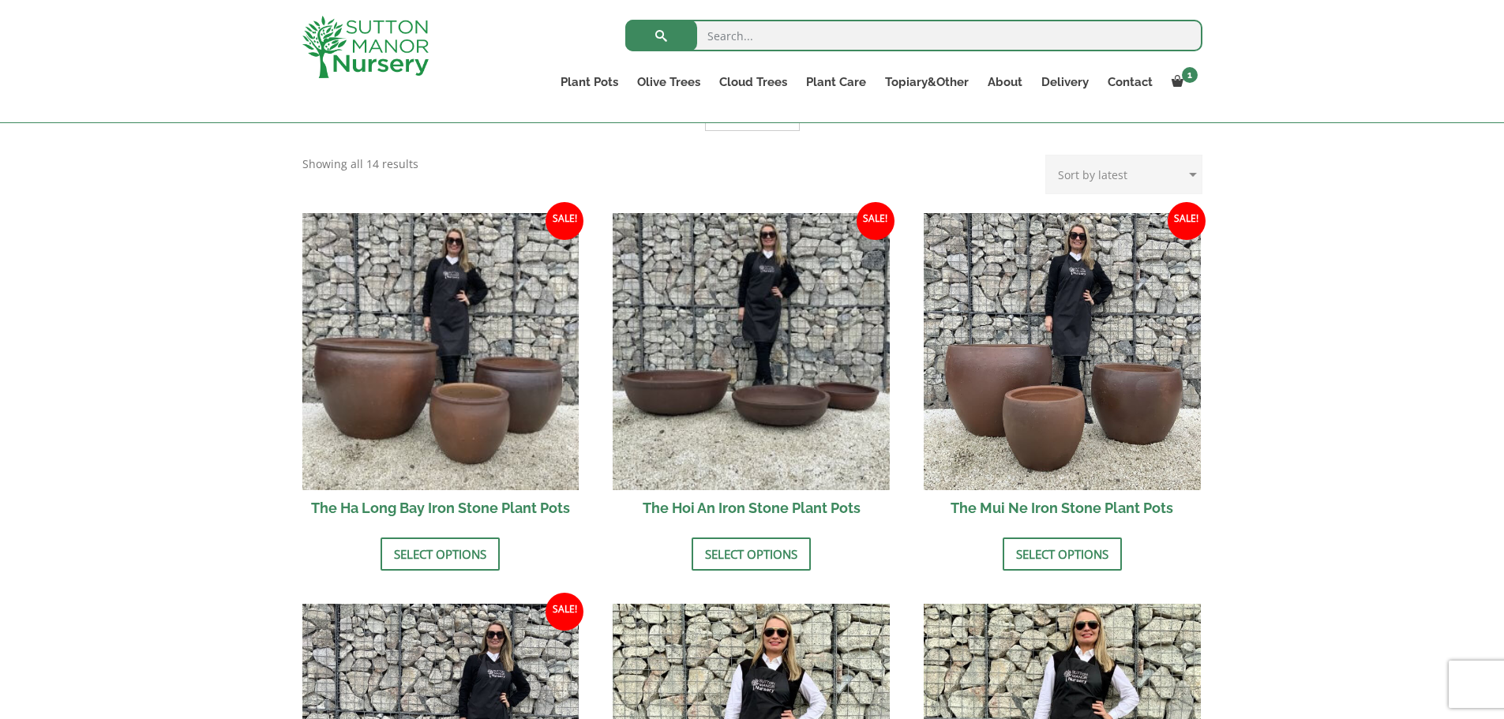
scroll to position [502, 0]
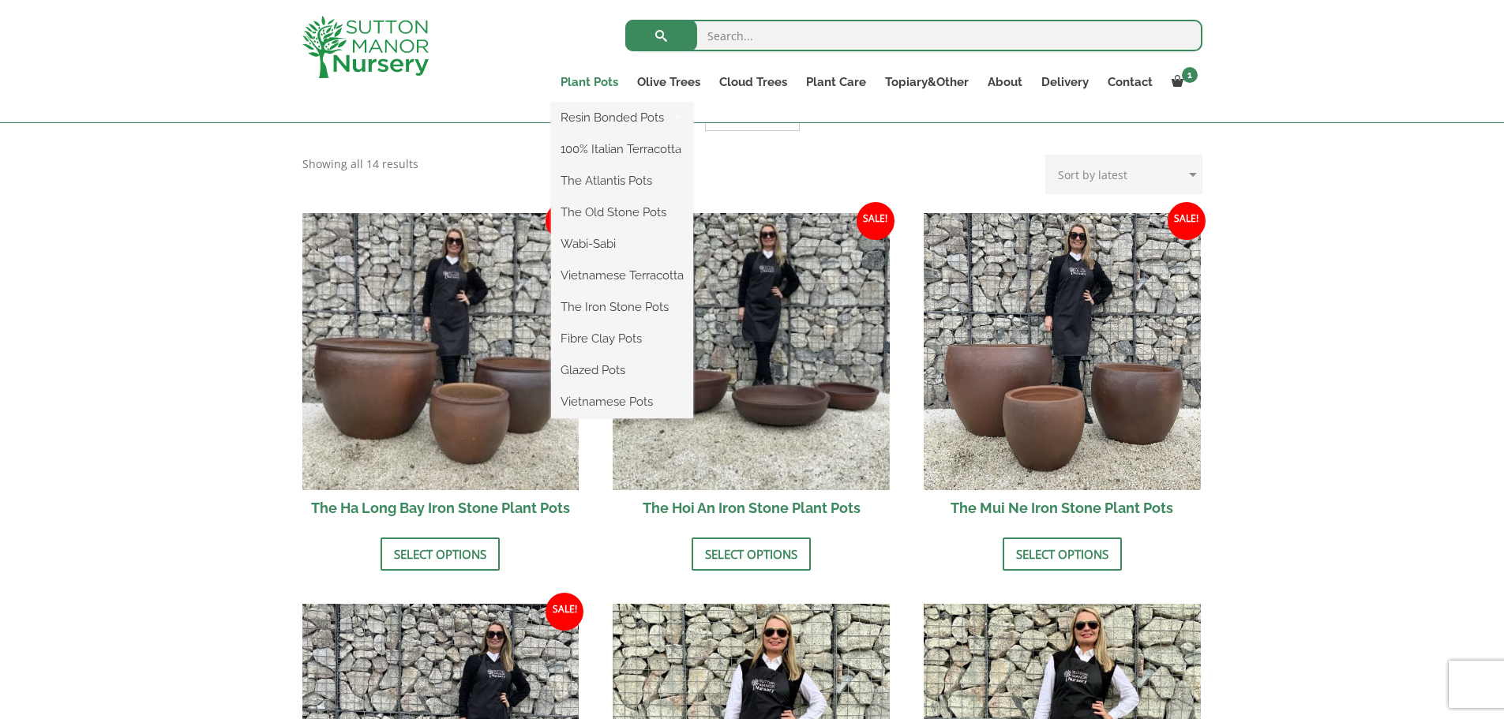
click at [598, 81] on link "Plant Pots" at bounding box center [589, 82] width 77 height 22
click at [613, 336] on link "Fibre Clay Pots" at bounding box center [622, 339] width 142 height 24
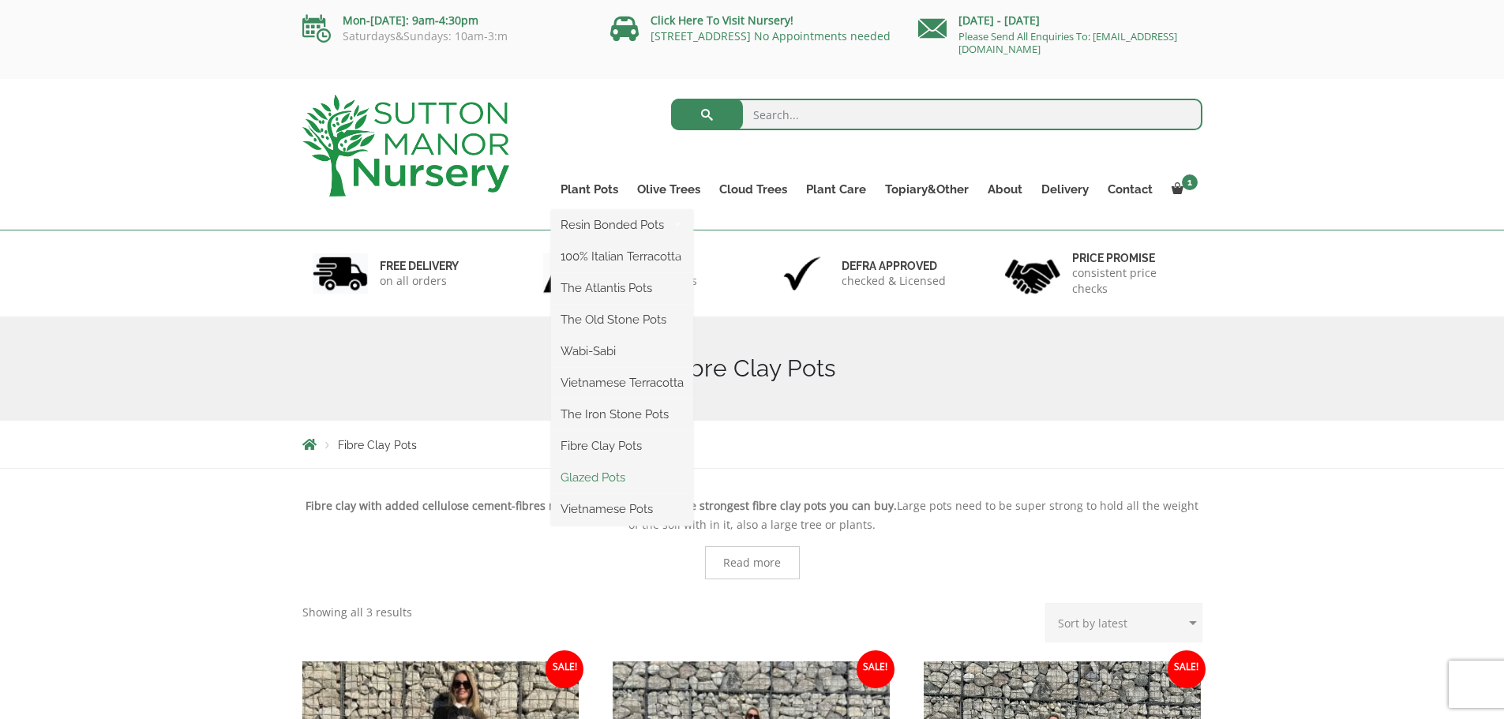
click at [605, 476] on link "Glazed Pots" at bounding box center [622, 478] width 142 height 24
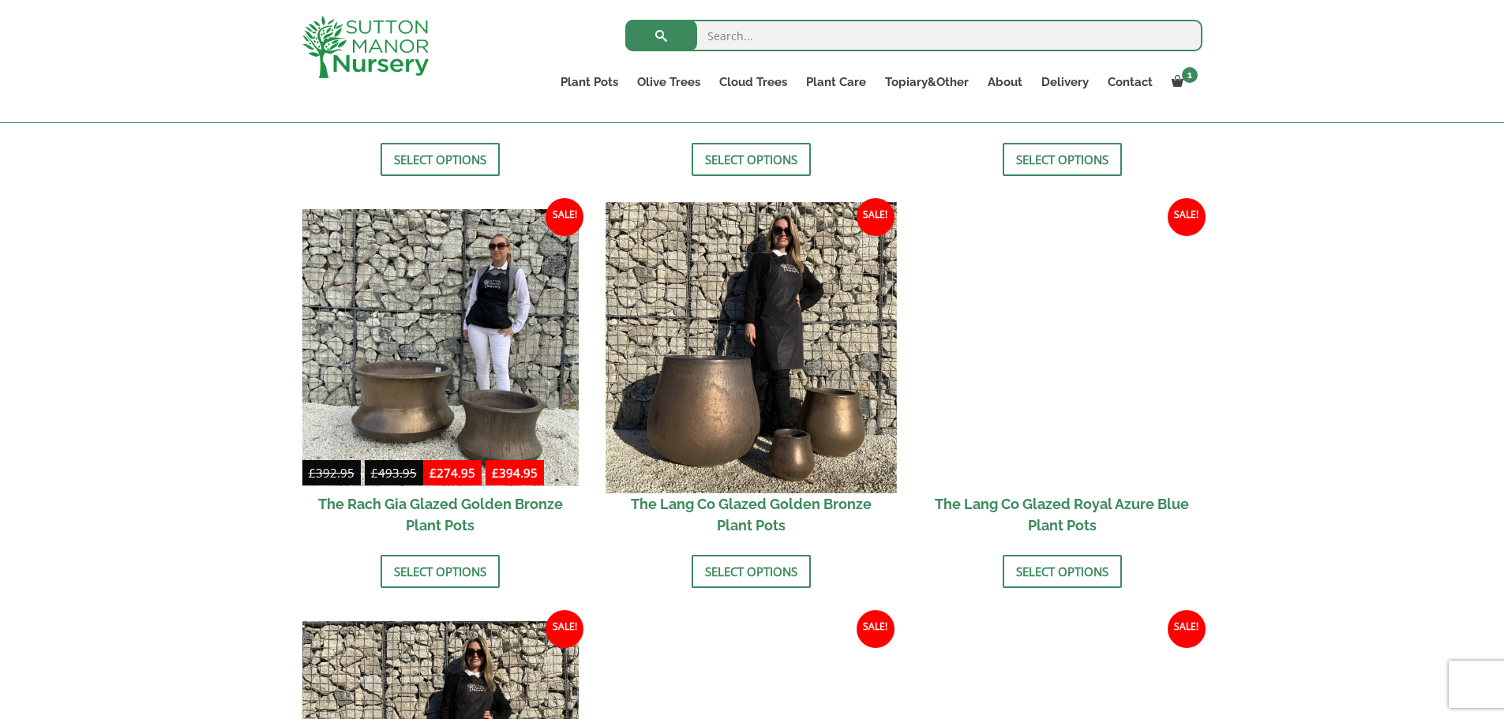
scroll to position [1026, 0]
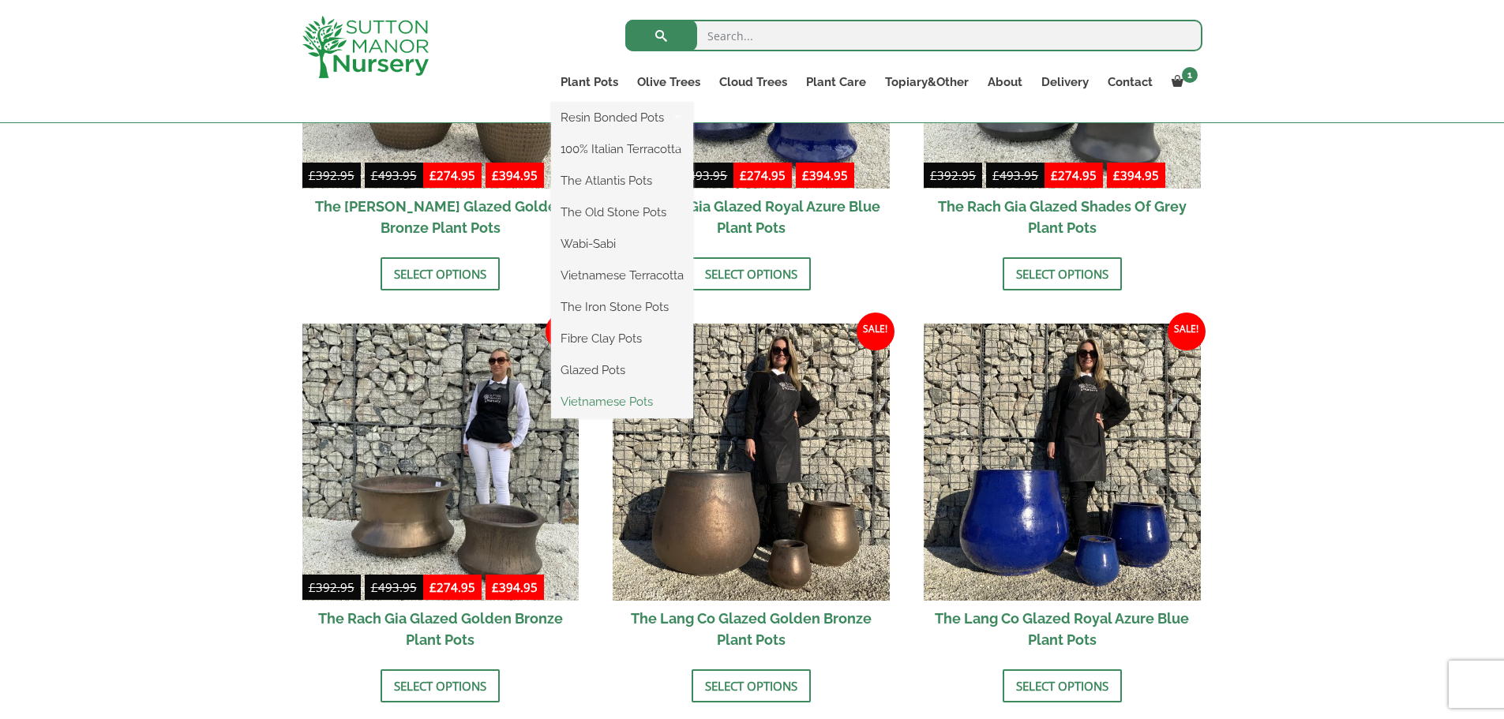
click at [611, 402] on link "Vietnamese Pots" at bounding box center [622, 402] width 142 height 24
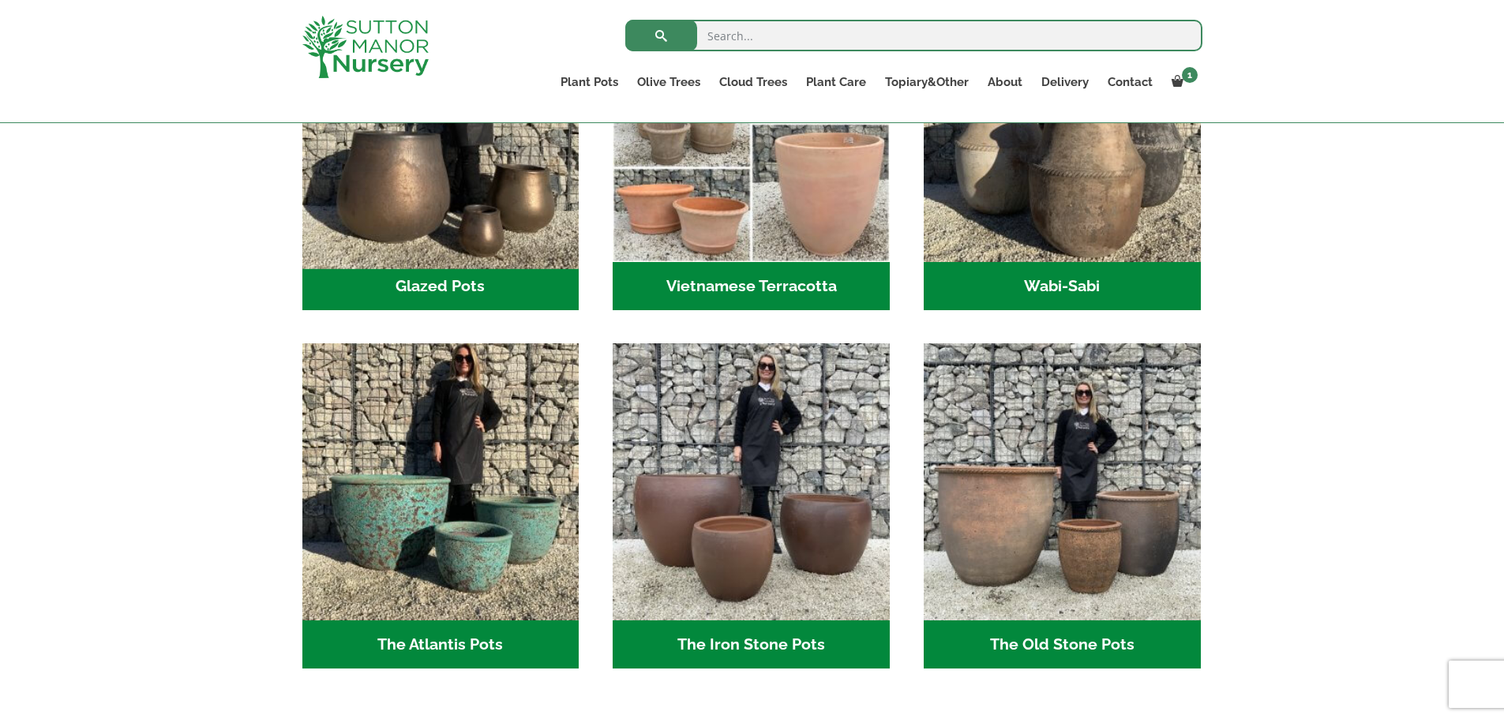
scroll to position [632, 0]
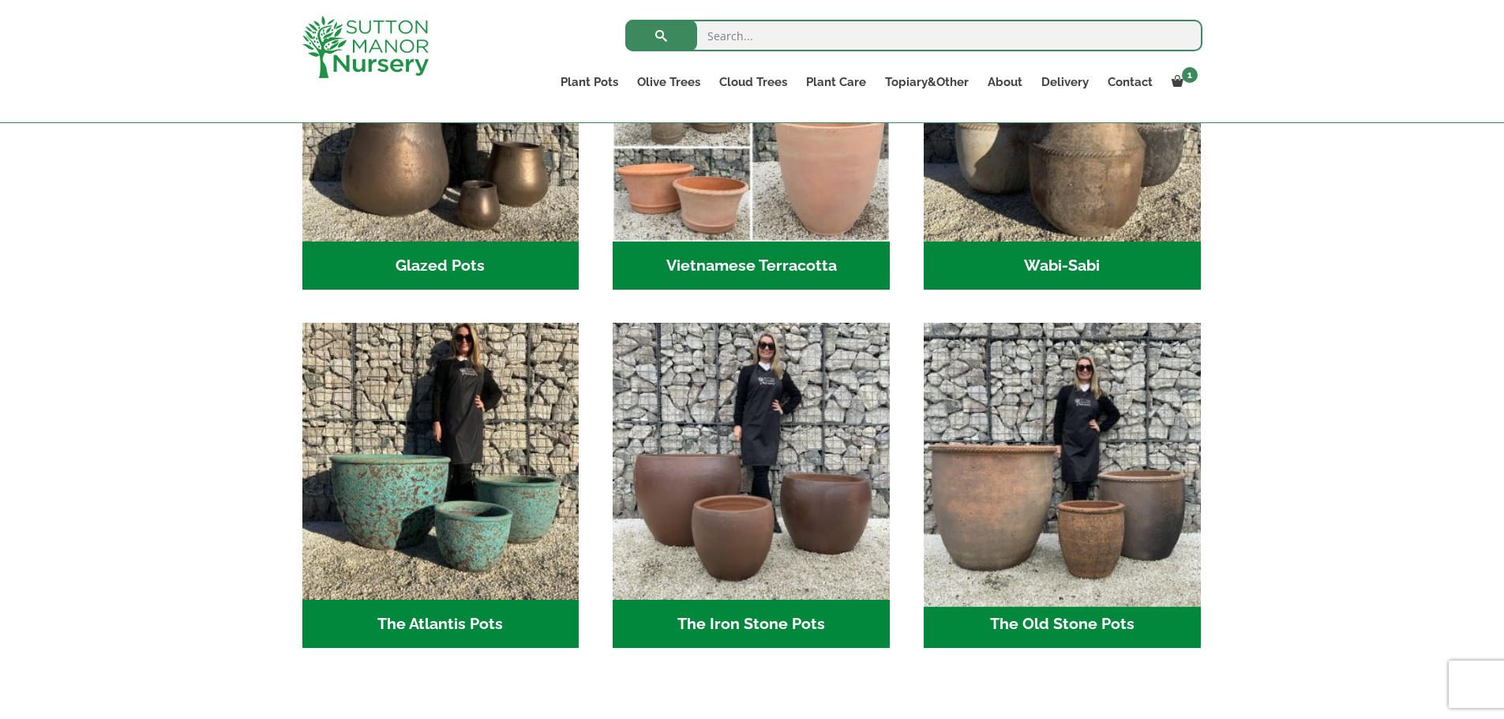
click at [1015, 478] on img "Visit product category The Old Stone Pots" at bounding box center [1061, 462] width 290 height 290
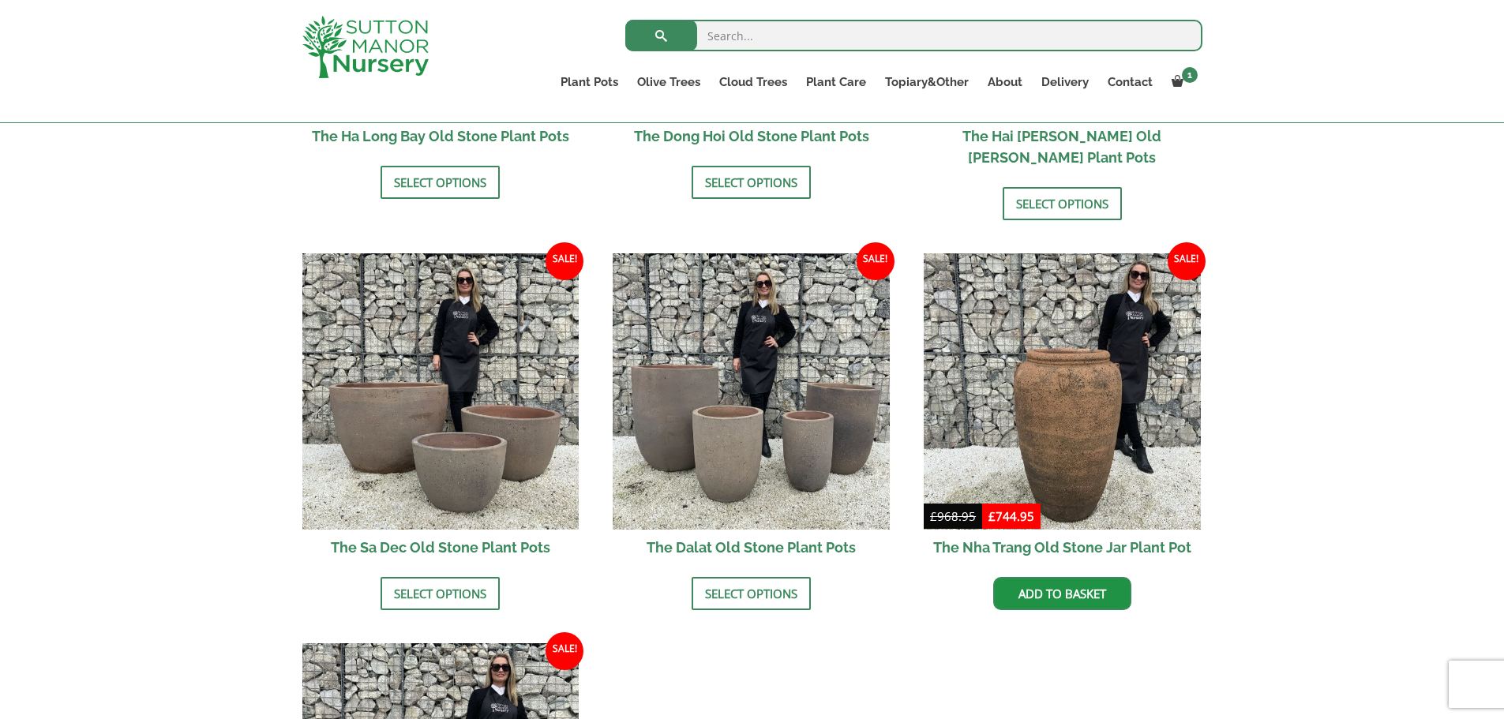
scroll to position [868, 0]
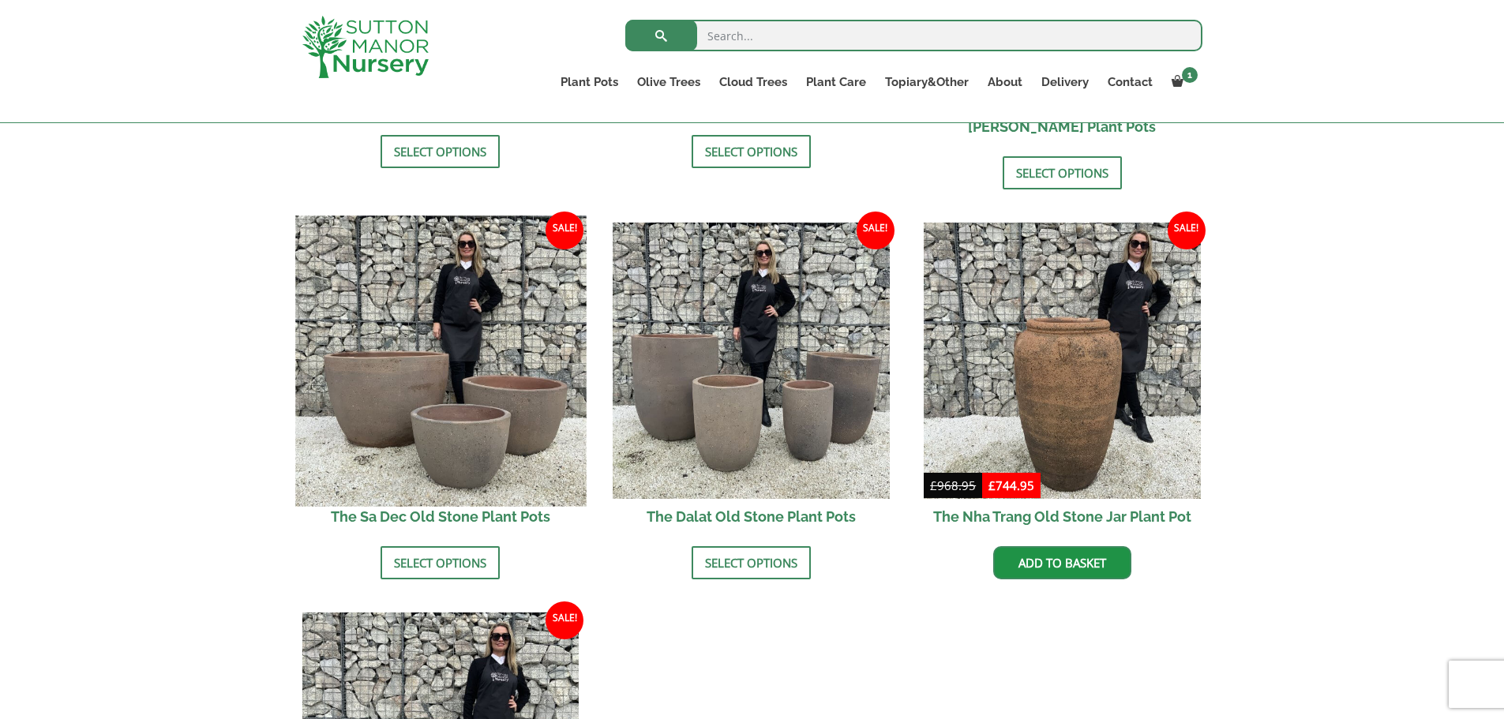
click at [381, 330] on img at bounding box center [440, 361] width 290 height 290
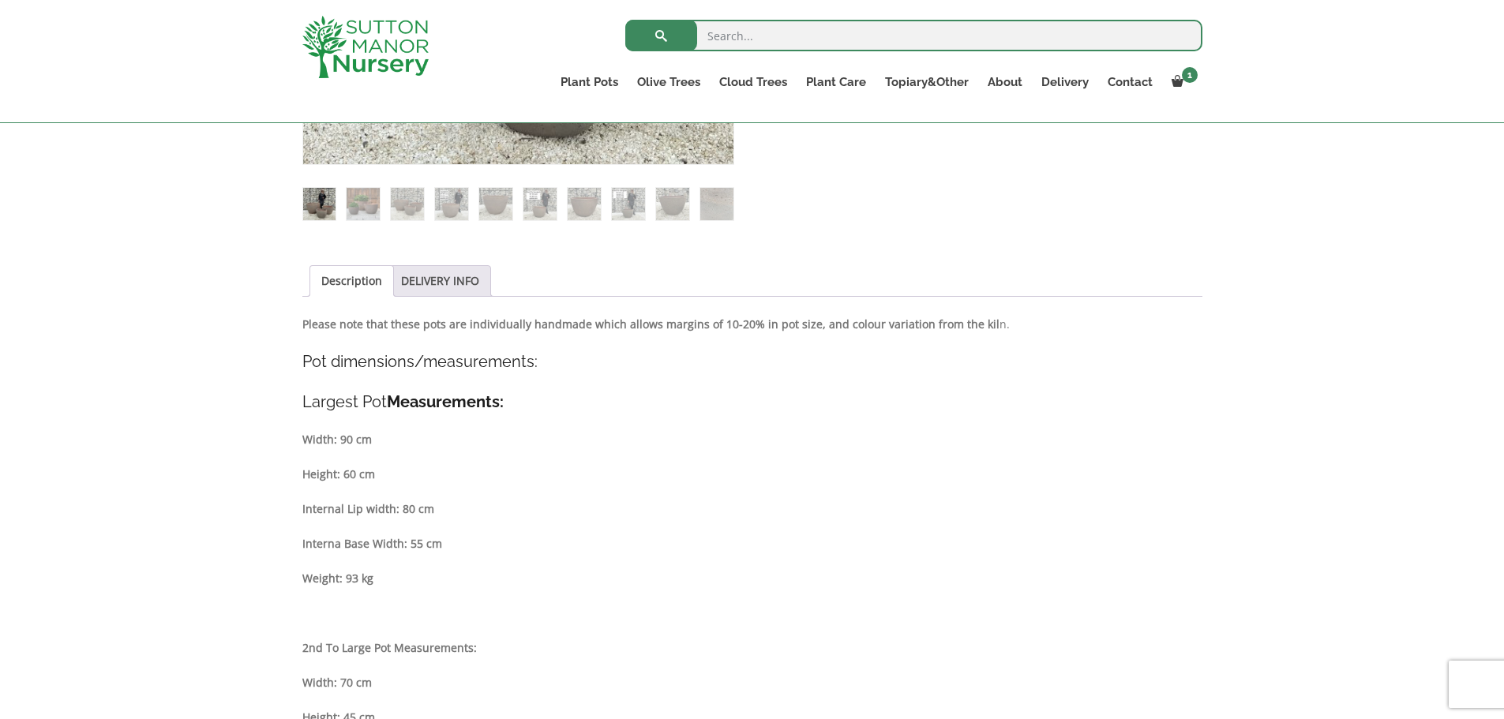
scroll to position [237, 0]
